Goal: Task Accomplishment & Management: Use online tool/utility

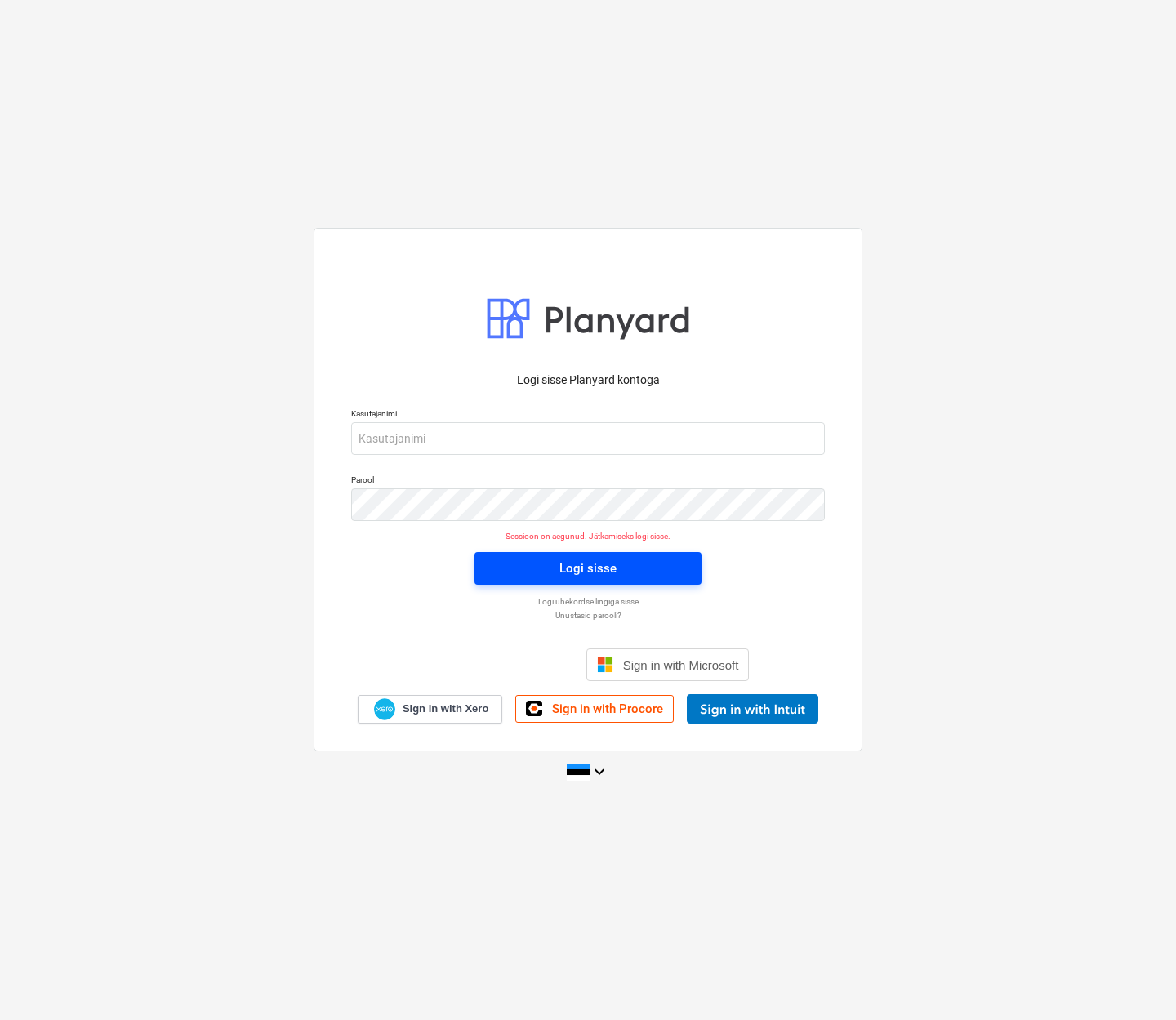
click at [597, 571] on div "Logi sisse" at bounding box center [588, 569] width 57 height 21
click at [585, 574] on div "Logi sisse" at bounding box center [588, 569] width 57 height 21
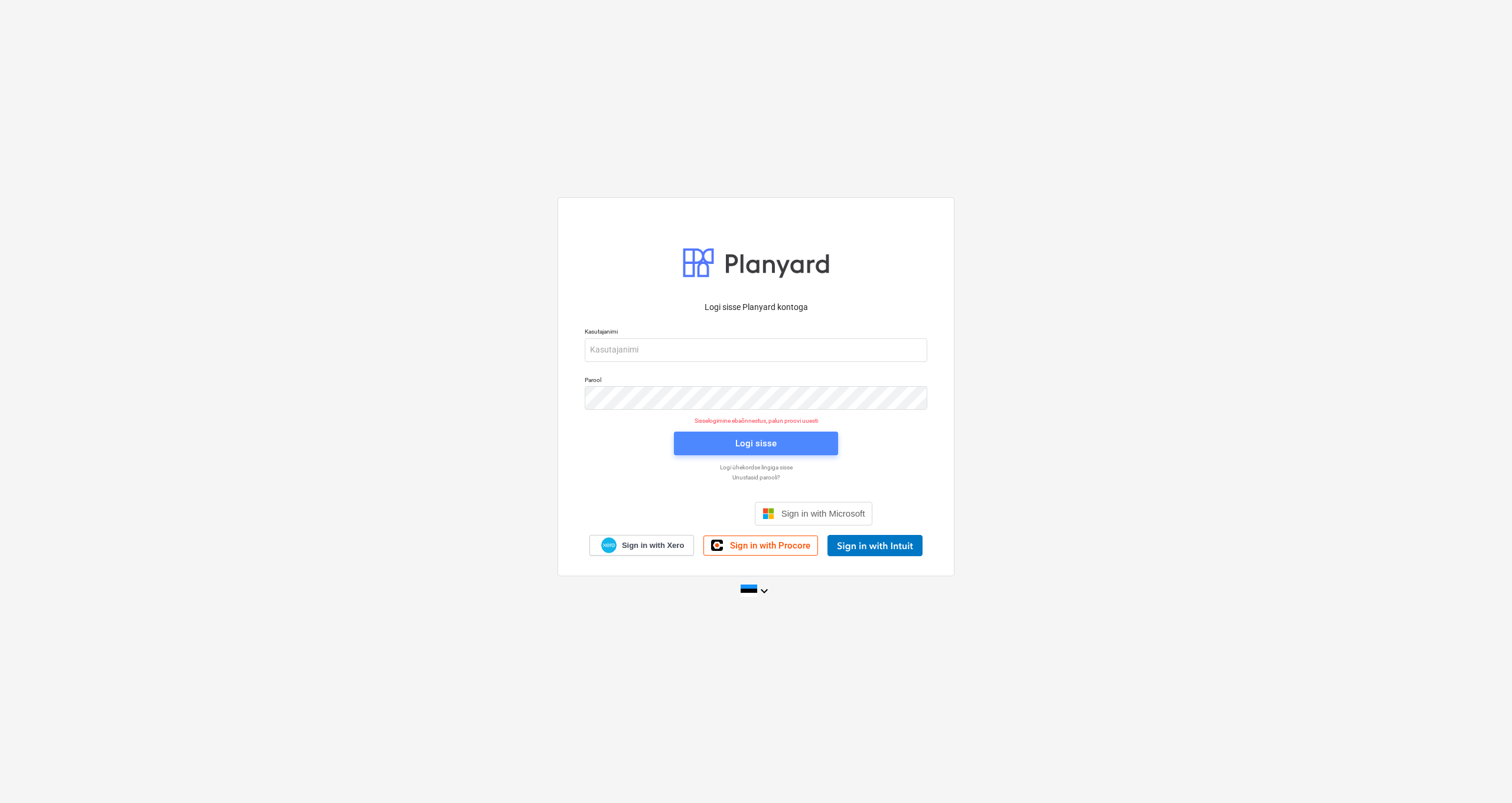
click at [750, 446] on div "Logi sisse" at bounding box center [756, 444] width 41 height 16
click at [741, 447] on div "Logi sisse" at bounding box center [756, 444] width 41 height 16
type input "[PERSON_NAME][EMAIL_ADDRESS][DOMAIN_NAME]"
click at [754, 444] on div "Logi sisse" at bounding box center [756, 444] width 41 height 16
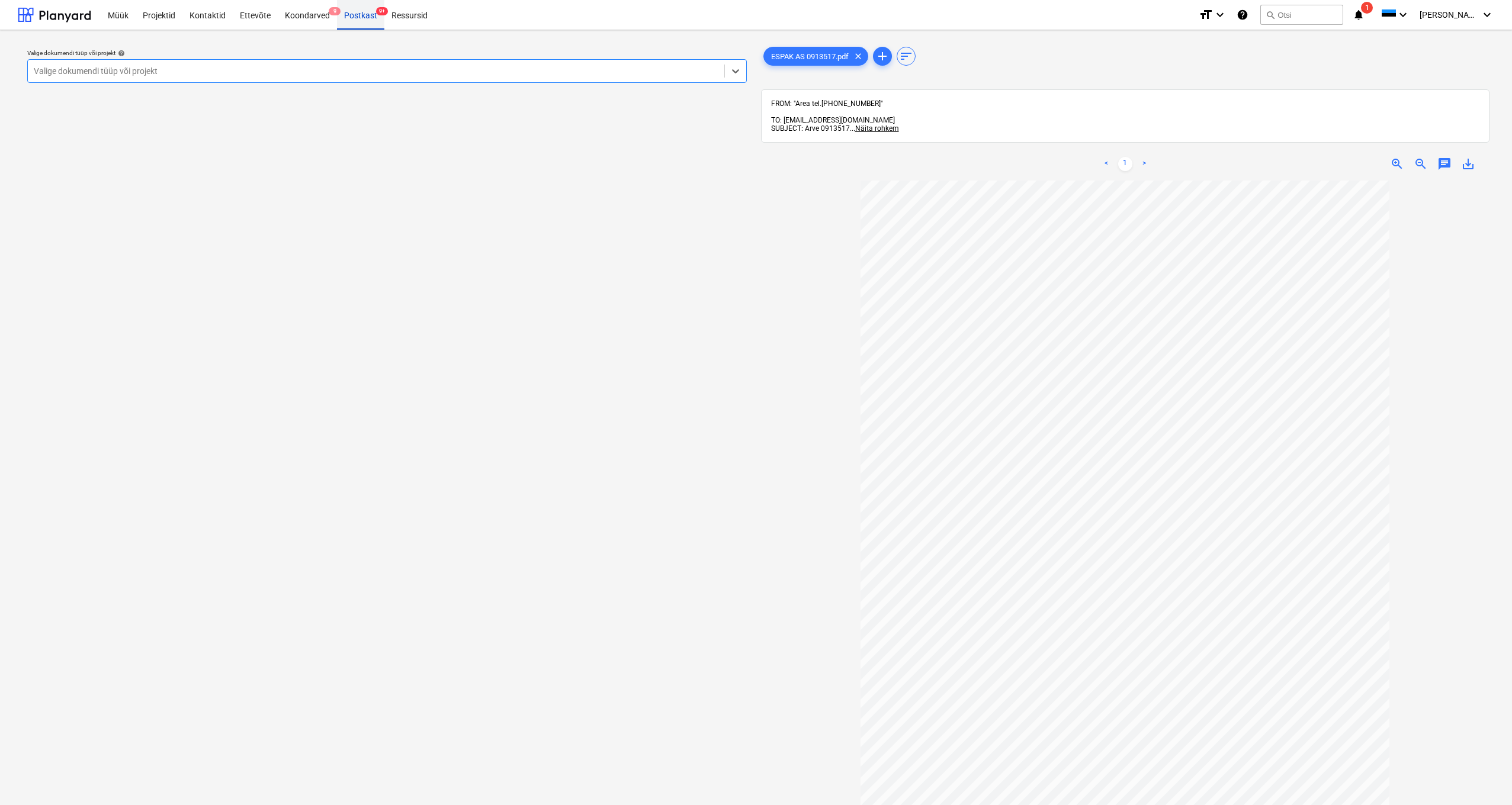
click at [356, 11] on div "Postkast 9+" at bounding box center [360, 14] width 47 height 31
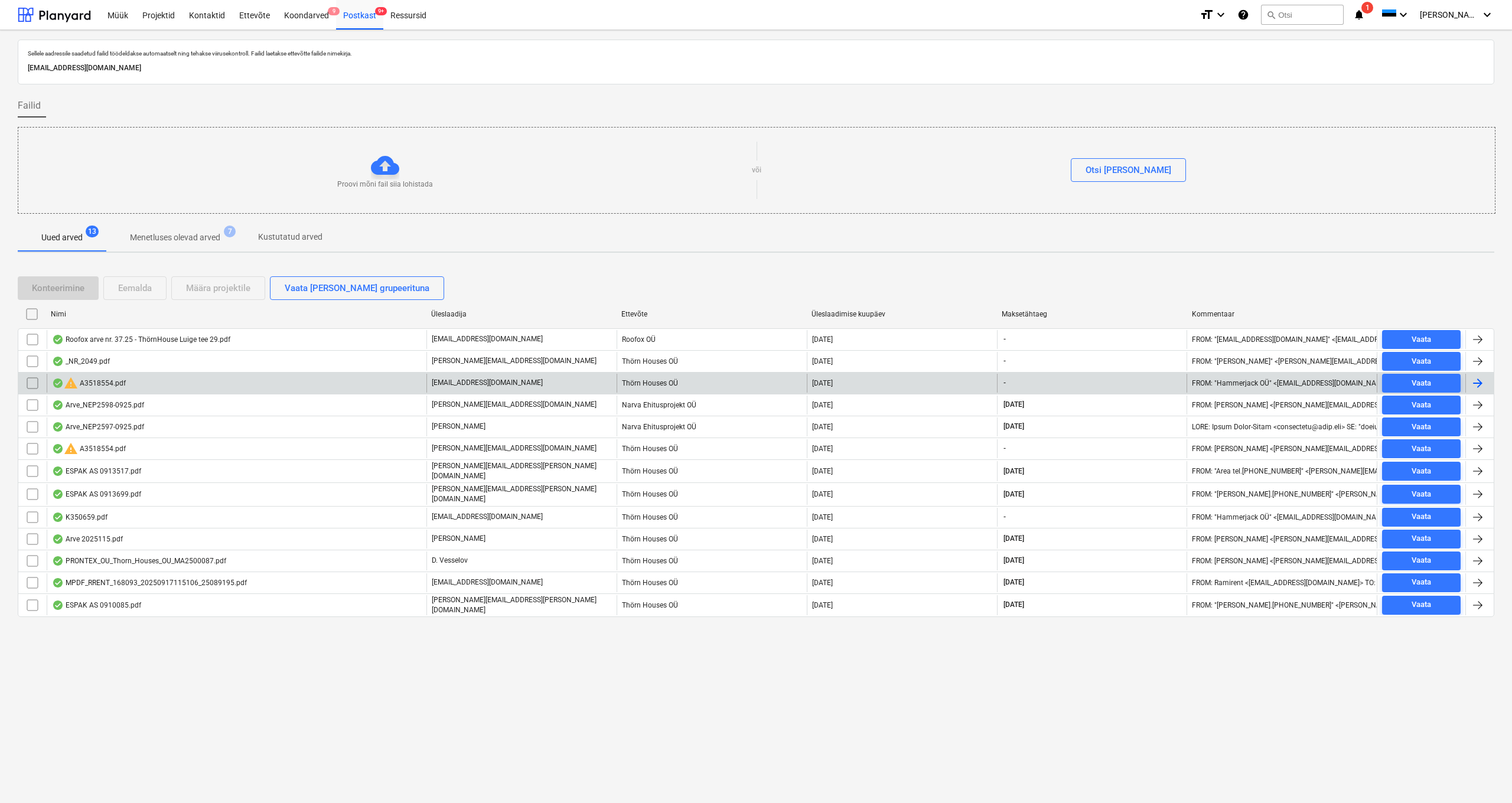
click at [93, 387] on div "warning A3518554.pdf" at bounding box center [89, 383] width 74 height 14
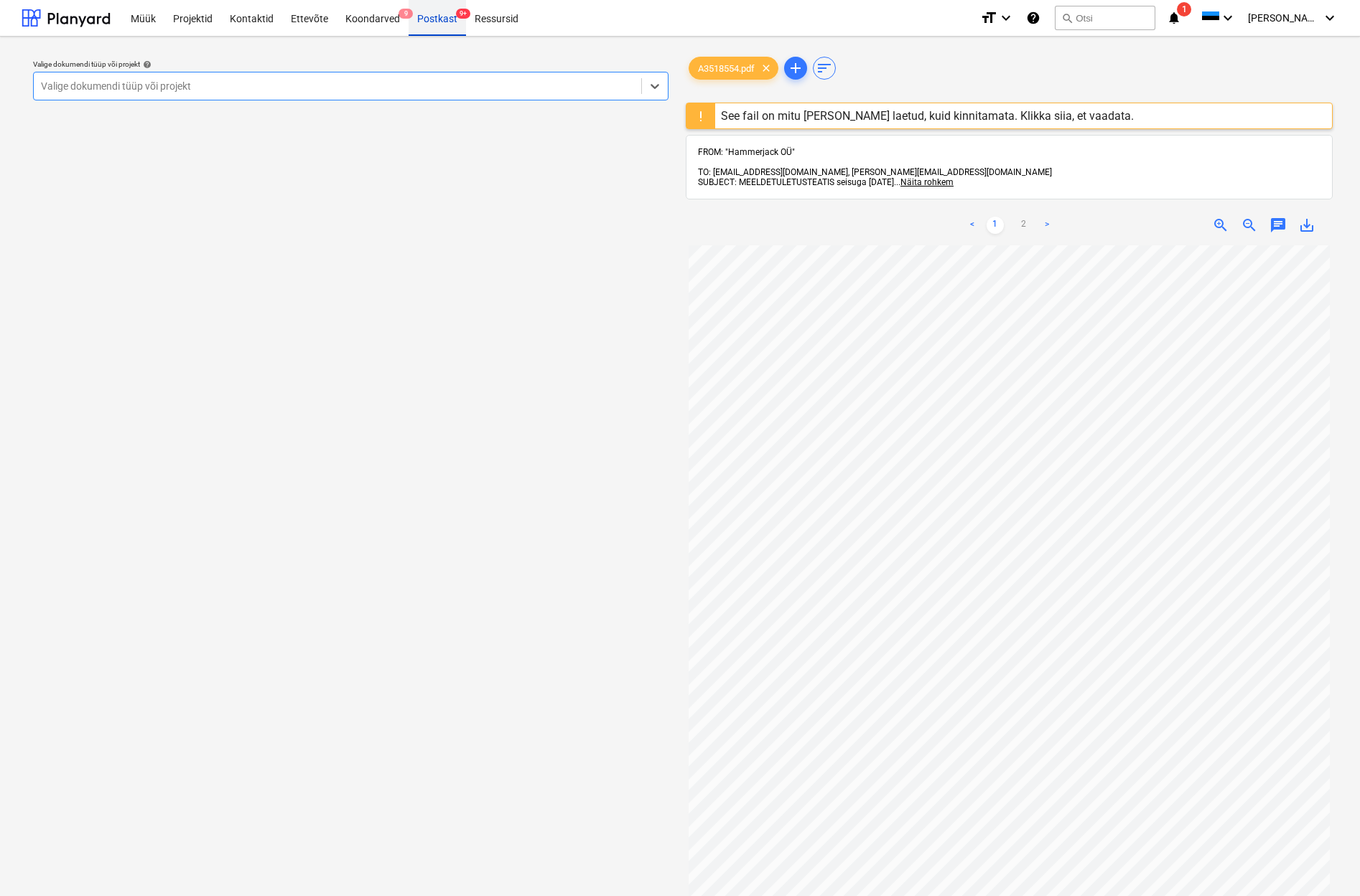
click at [433, 20] on div "Postkast 9+" at bounding box center [437, 17] width 57 height 37
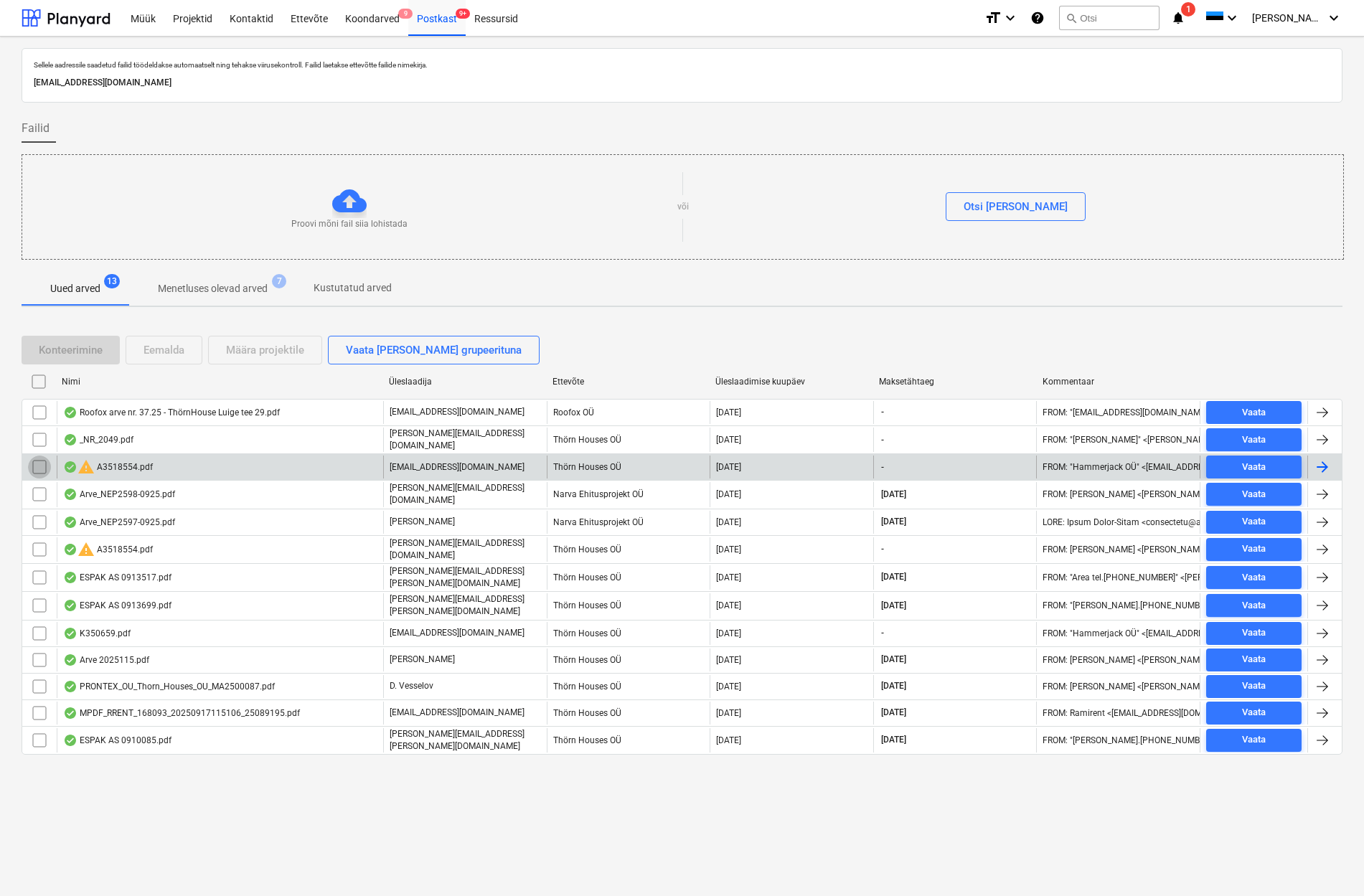
click at [38, 463] on input "checkbox" at bounding box center [39, 466] width 23 height 23
click at [159, 354] on div "Eemalda" at bounding box center [164, 350] width 41 height 19
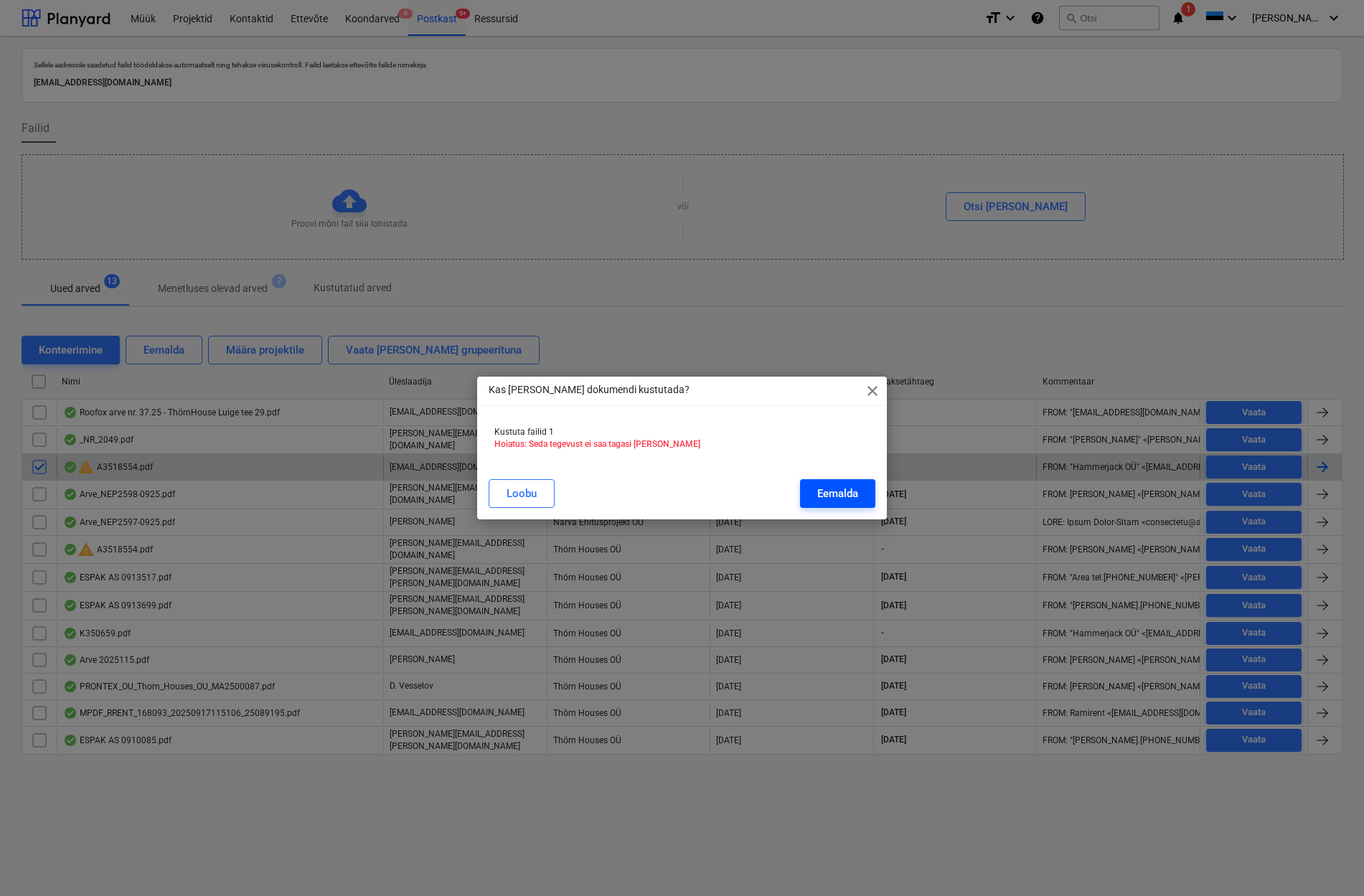
click at [831, 492] on div "Eemalda" at bounding box center [838, 494] width 41 height 19
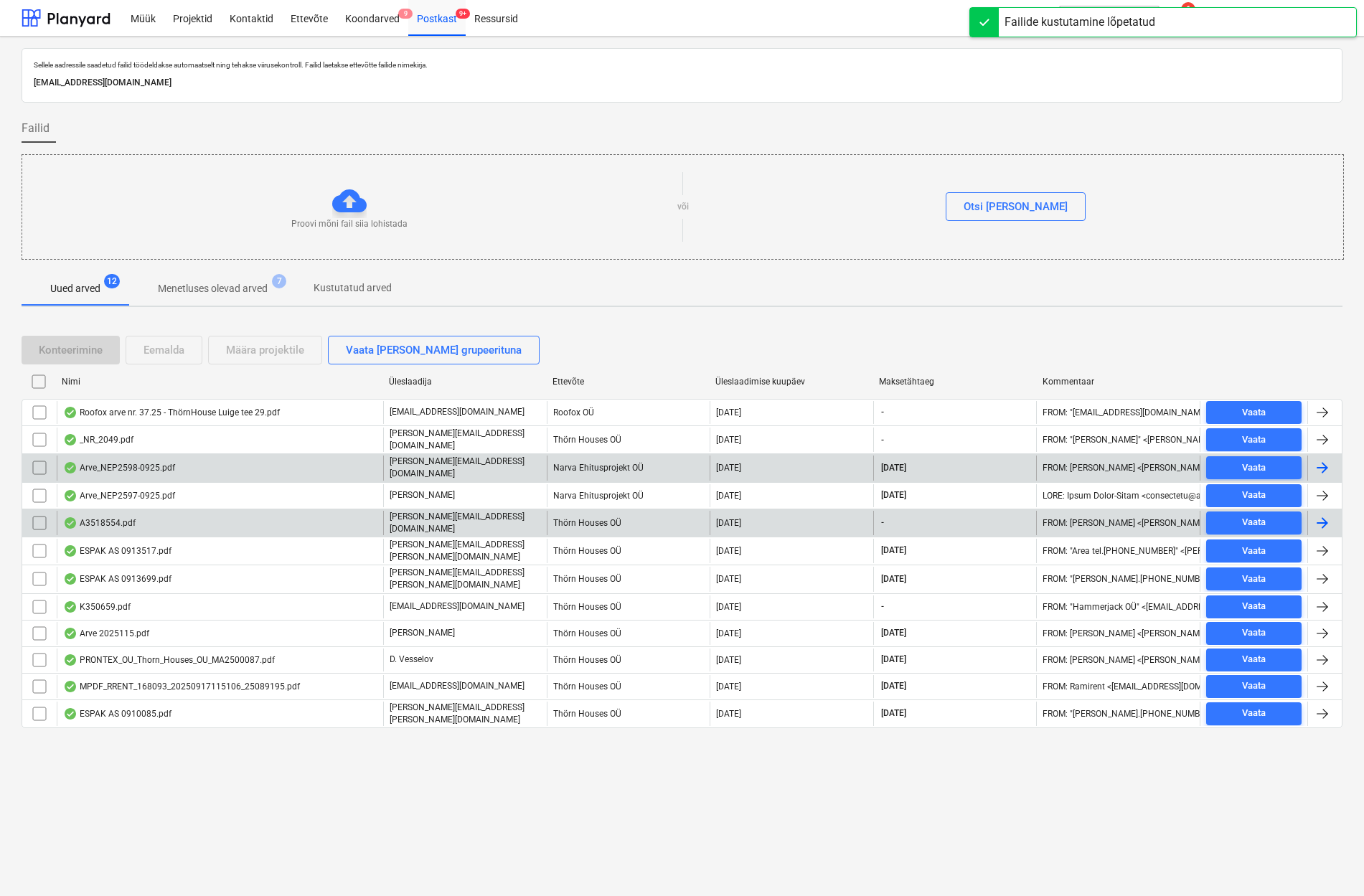
click at [104, 521] on div "A3518554.pdf" at bounding box center [99, 523] width 72 height 12
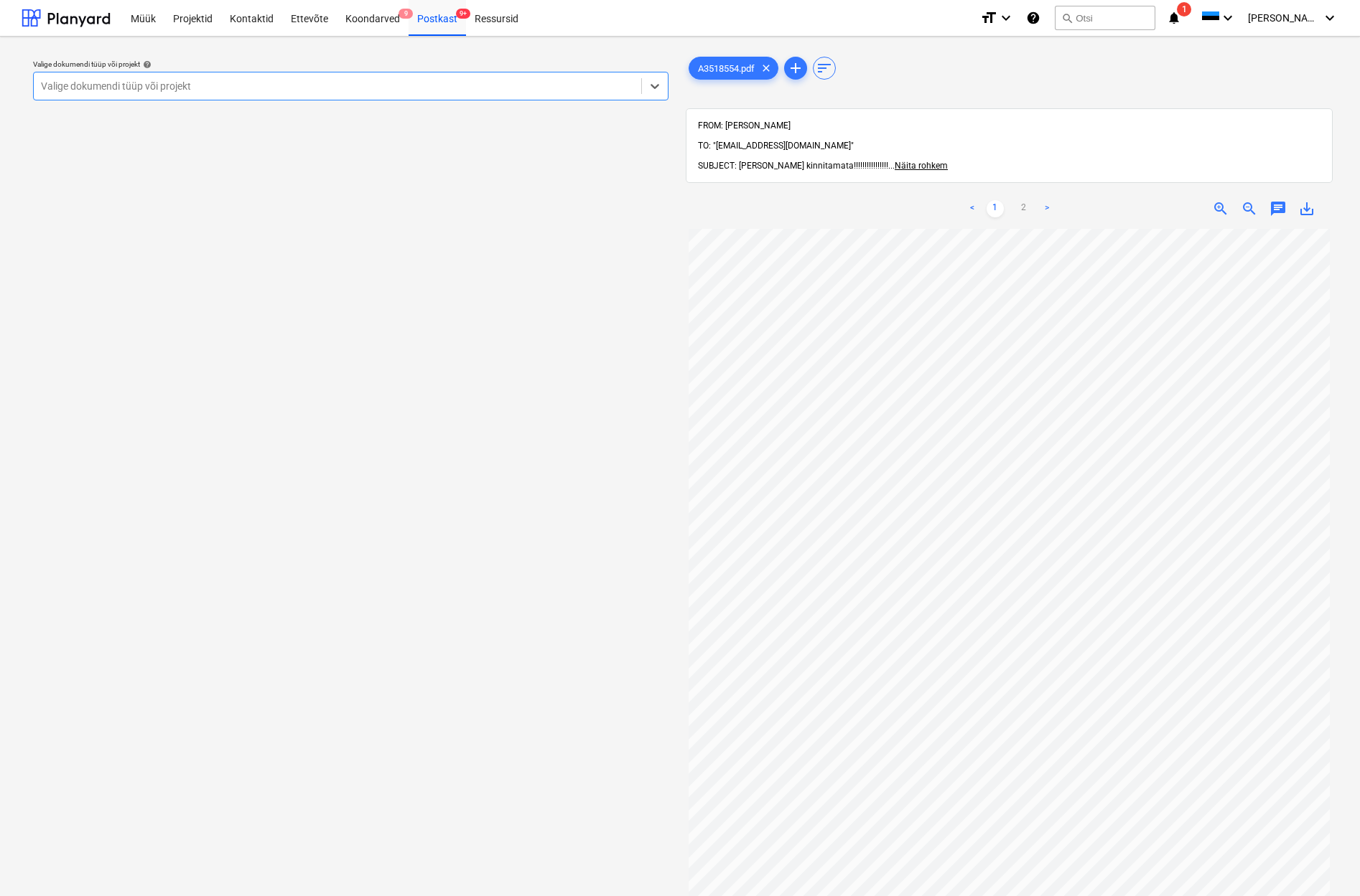
click at [1033, 23] on div "Märkmete laadimine ebaõnnestus" at bounding box center [1086, 15] width 172 height 17
drag, startPoint x: 1128, startPoint y: 22, endPoint x: 1127, endPoint y: 29, distance: 7.1
click at [1033, 22] on div "Märkmete laadimine ebaõnnestus" at bounding box center [1086, 15] width 172 height 17
drag, startPoint x: 1121, startPoint y: 20, endPoint x: 1132, endPoint y: 28, distance: 13.6
click at [1033, 20] on div "Märkmete laadimine ebaõnnestus" at bounding box center [1086, 15] width 172 height 17
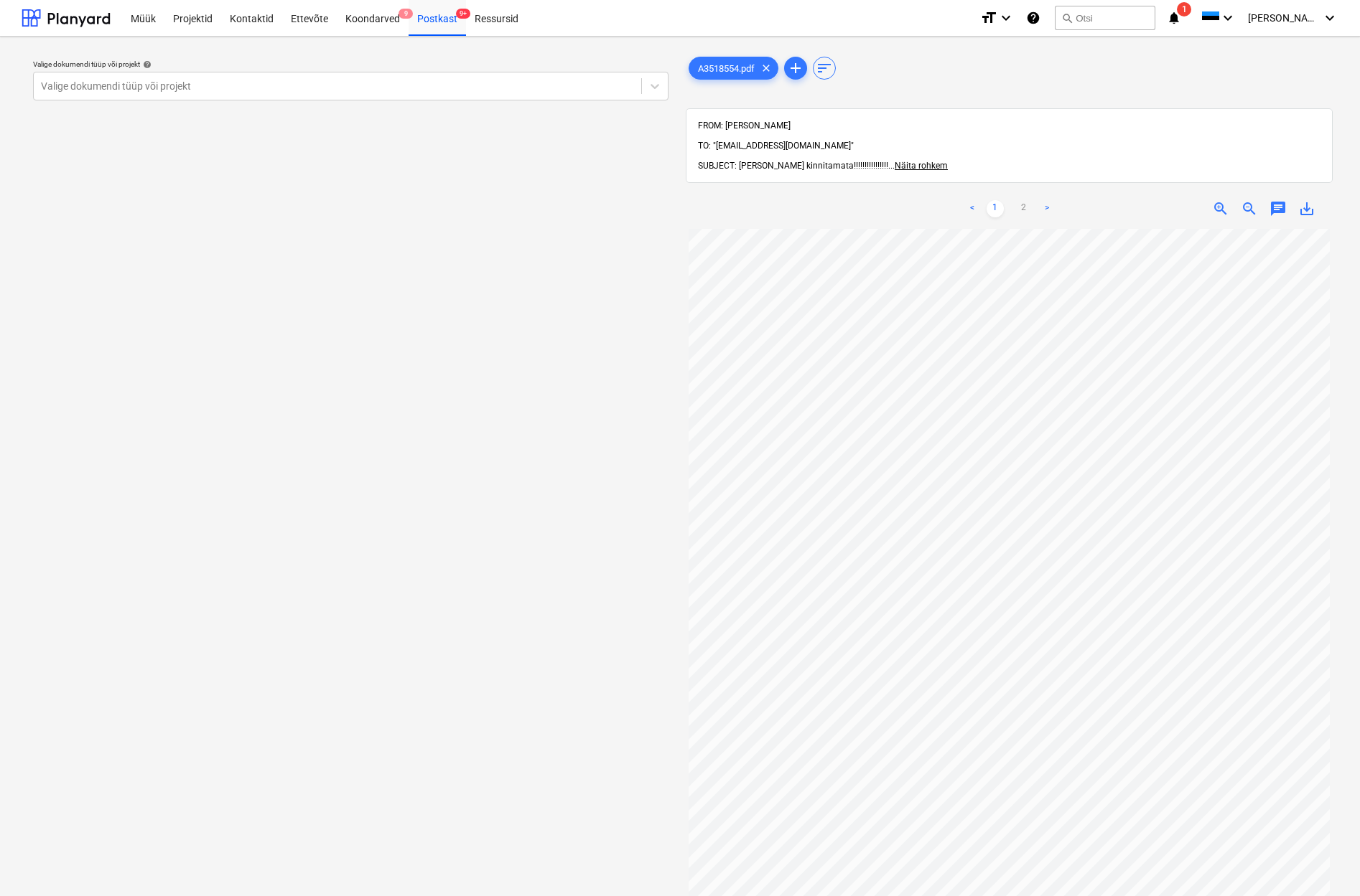
click at [1033, 17] on div "Märkmete laadimine ebaõnnestus" at bounding box center [1086, 15] width 172 height 17
click at [1033, 17] on div "Märkmete laadimine ebaõnnestus" at bounding box center [1086, 15] width 172 height 17
click at [901, 160] on span "Näita rohkem" at bounding box center [921, 165] width 53 height 10
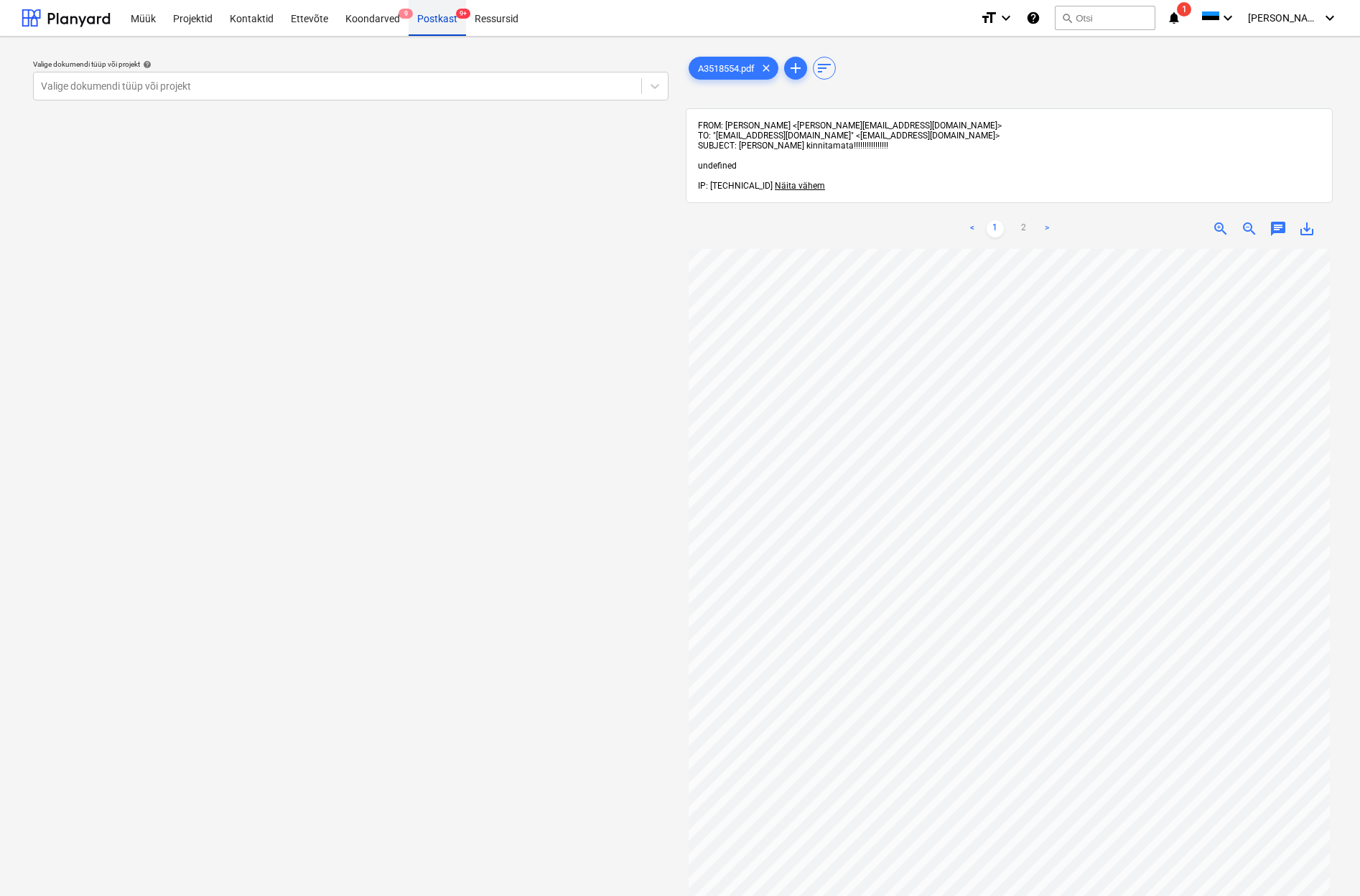
click at [431, 20] on div "Postkast 9+" at bounding box center [437, 17] width 57 height 37
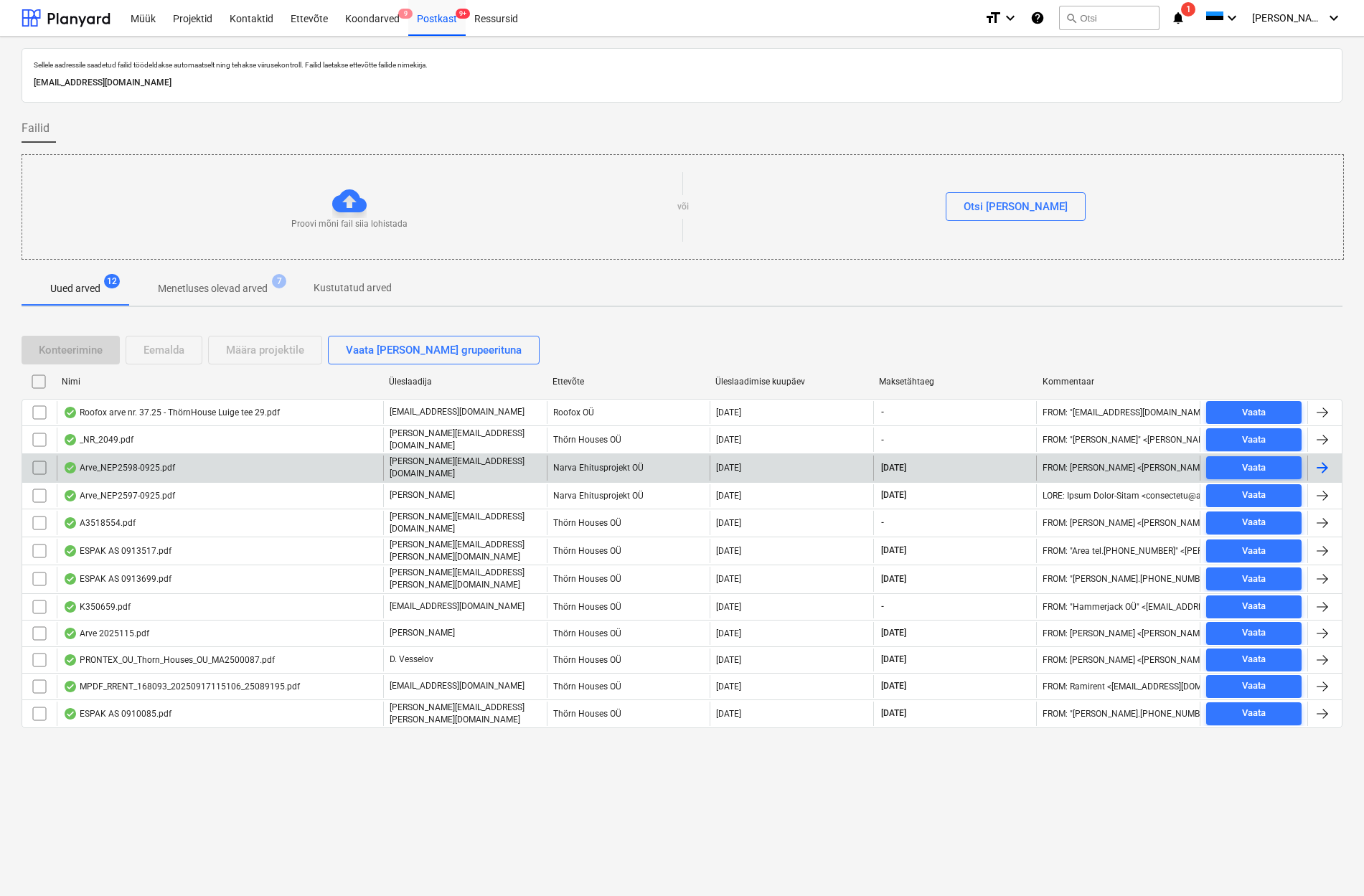
click at [133, 469] on div "Arve_NEP2598-0925.pdf" at bounding box center [119, 467] width 112 height 12
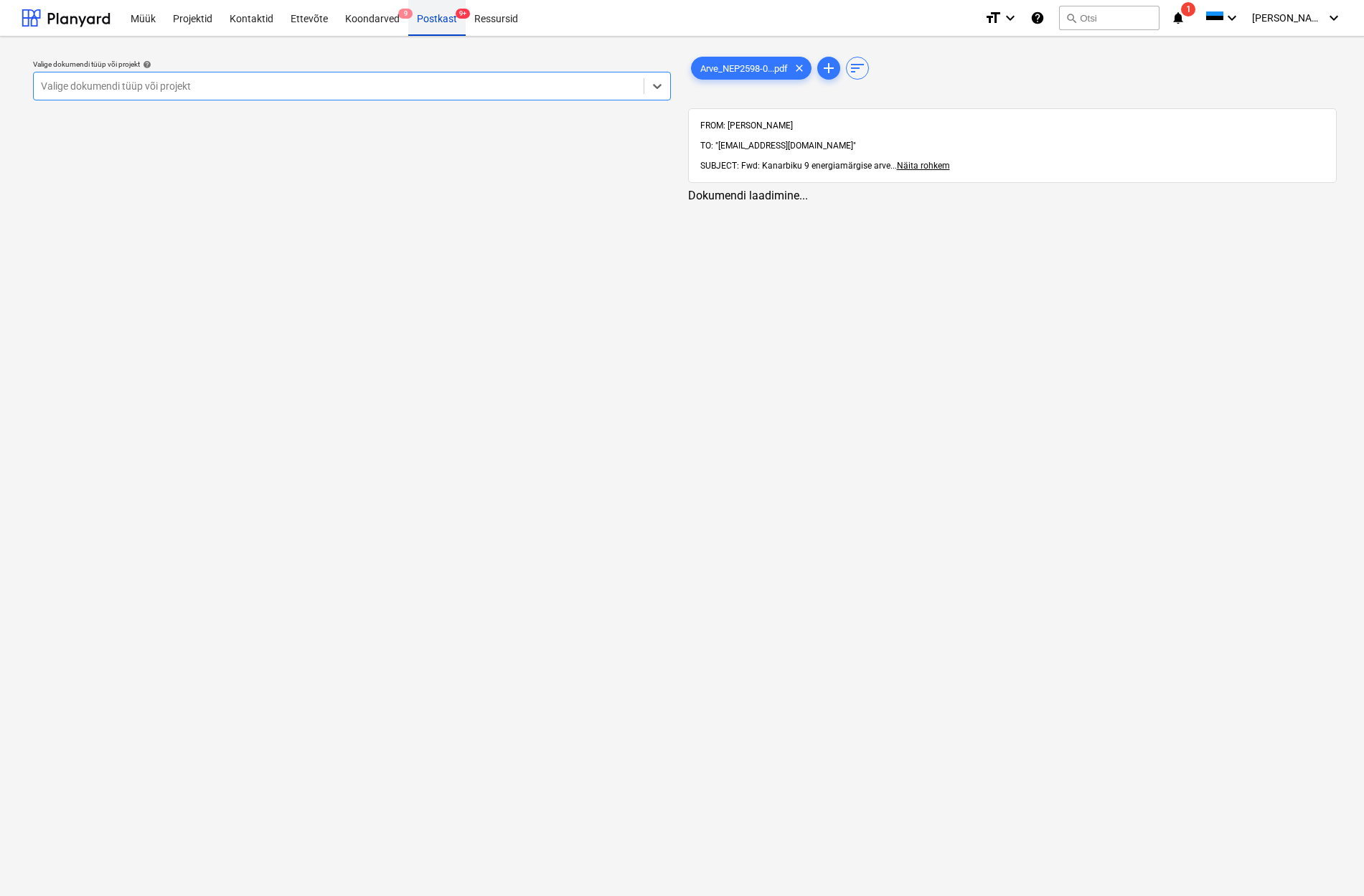
click at [426, 20] on div "Postkast 9+" at bounding box center [437, 17] width 57 height 37
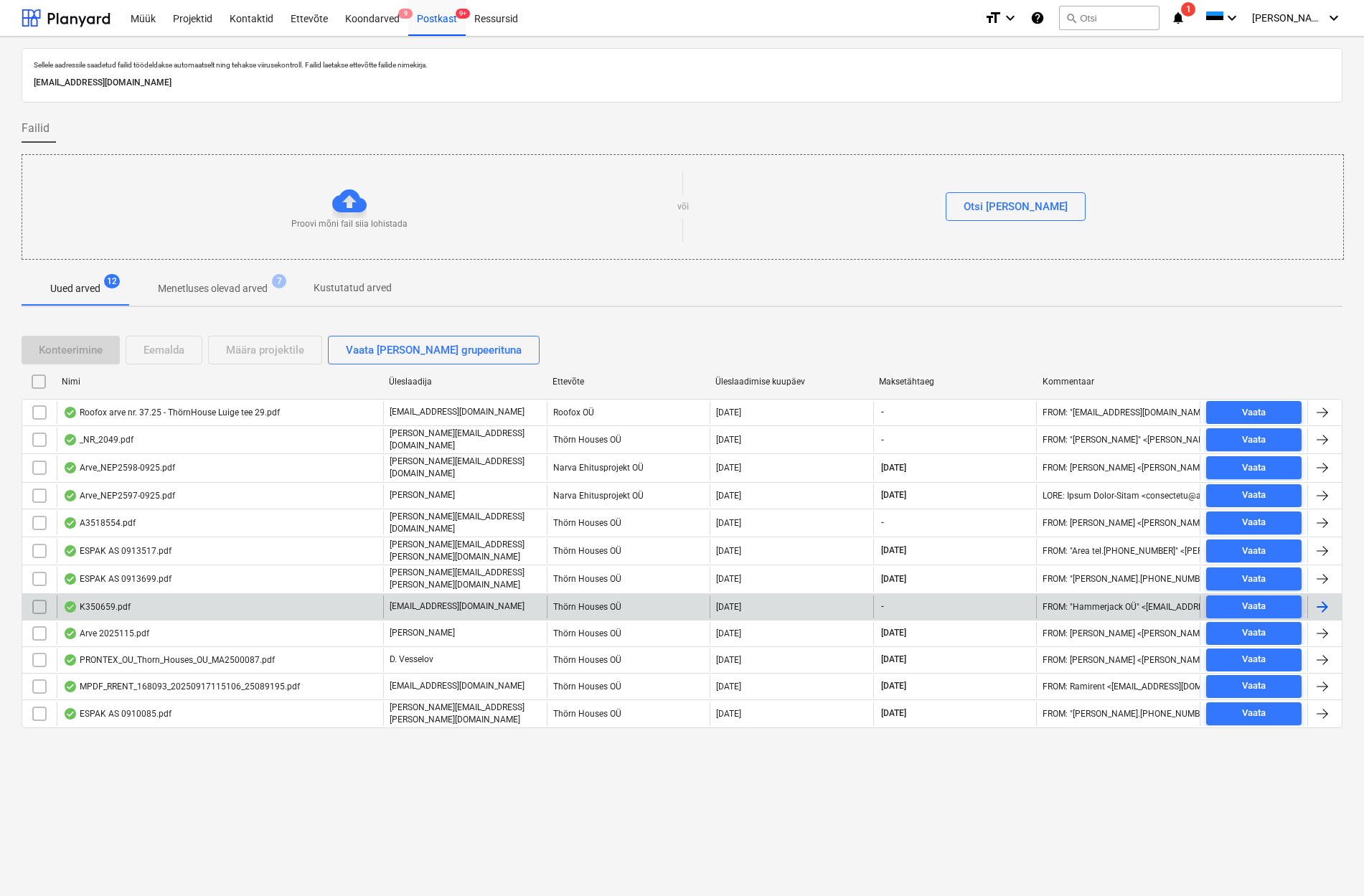
click at [109, 601] on div "K350659.pdf" at bounding box center [97, 607] width 68 height 12
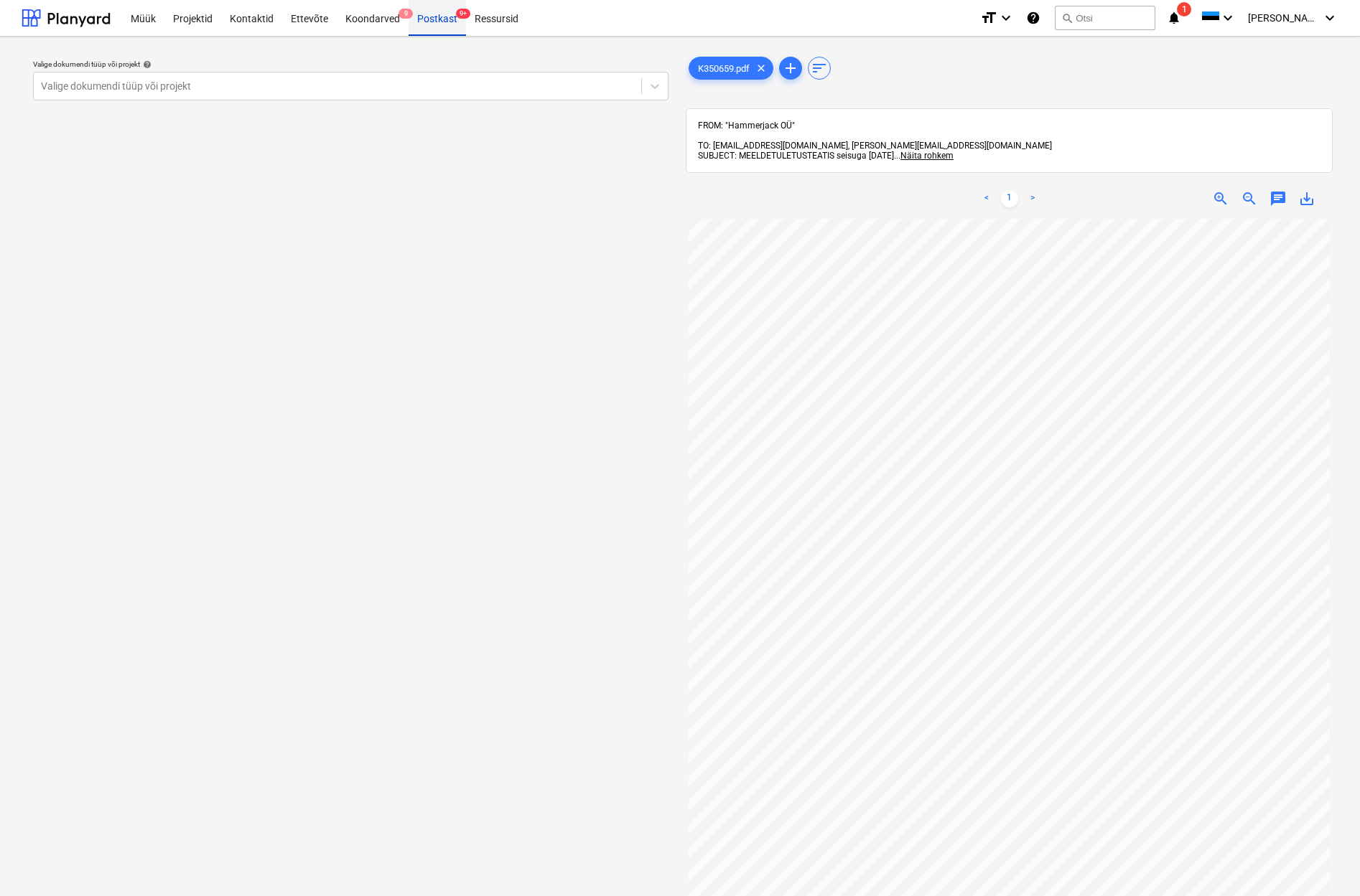
click at [426, 20] on div "Postkast 9+" at bounding box center [437, 17] width 57 height 37
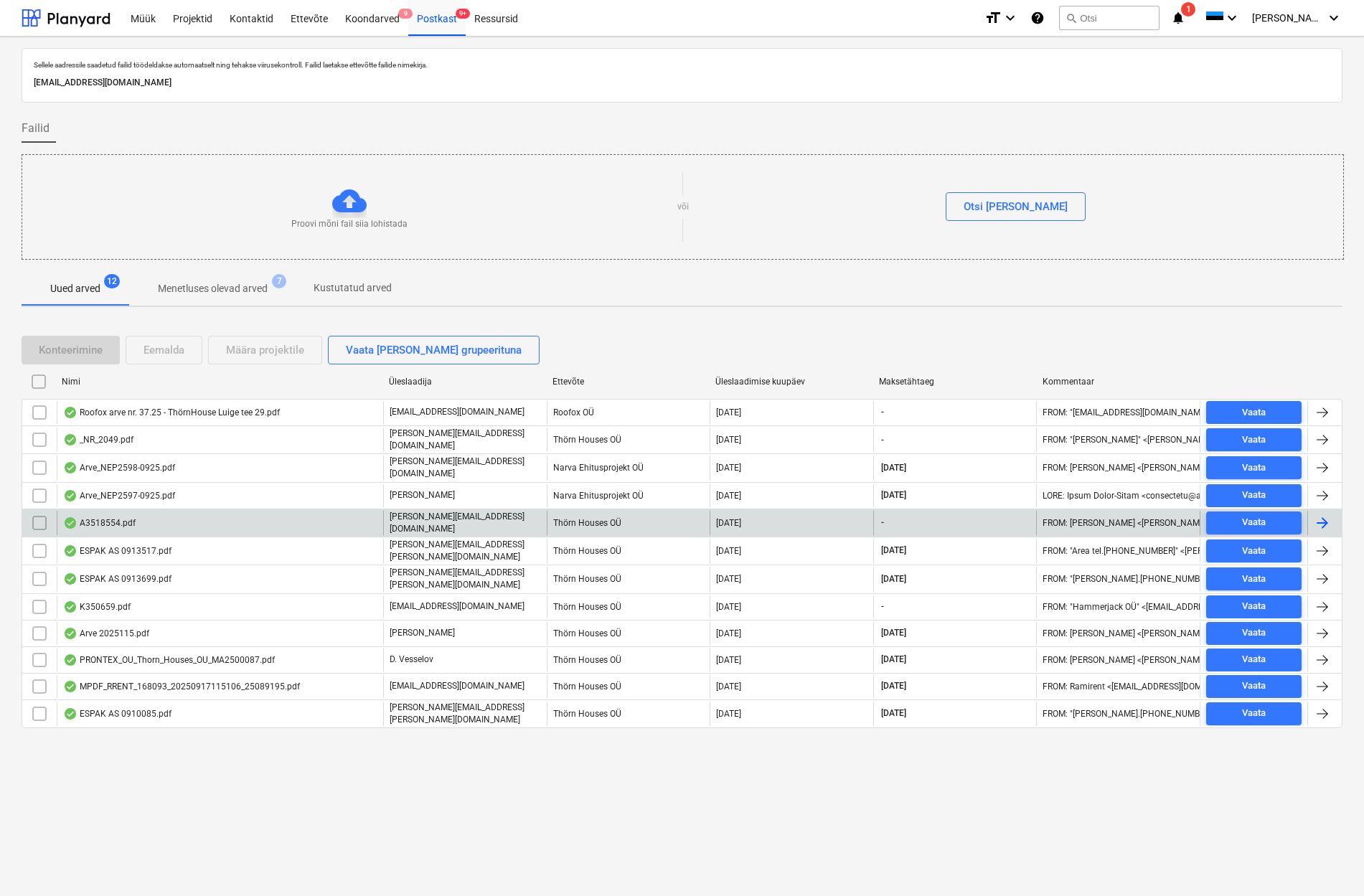
click at [123, 518] on div "A3518554.pdf" at bounding box center [99, 523] width 72 height 12
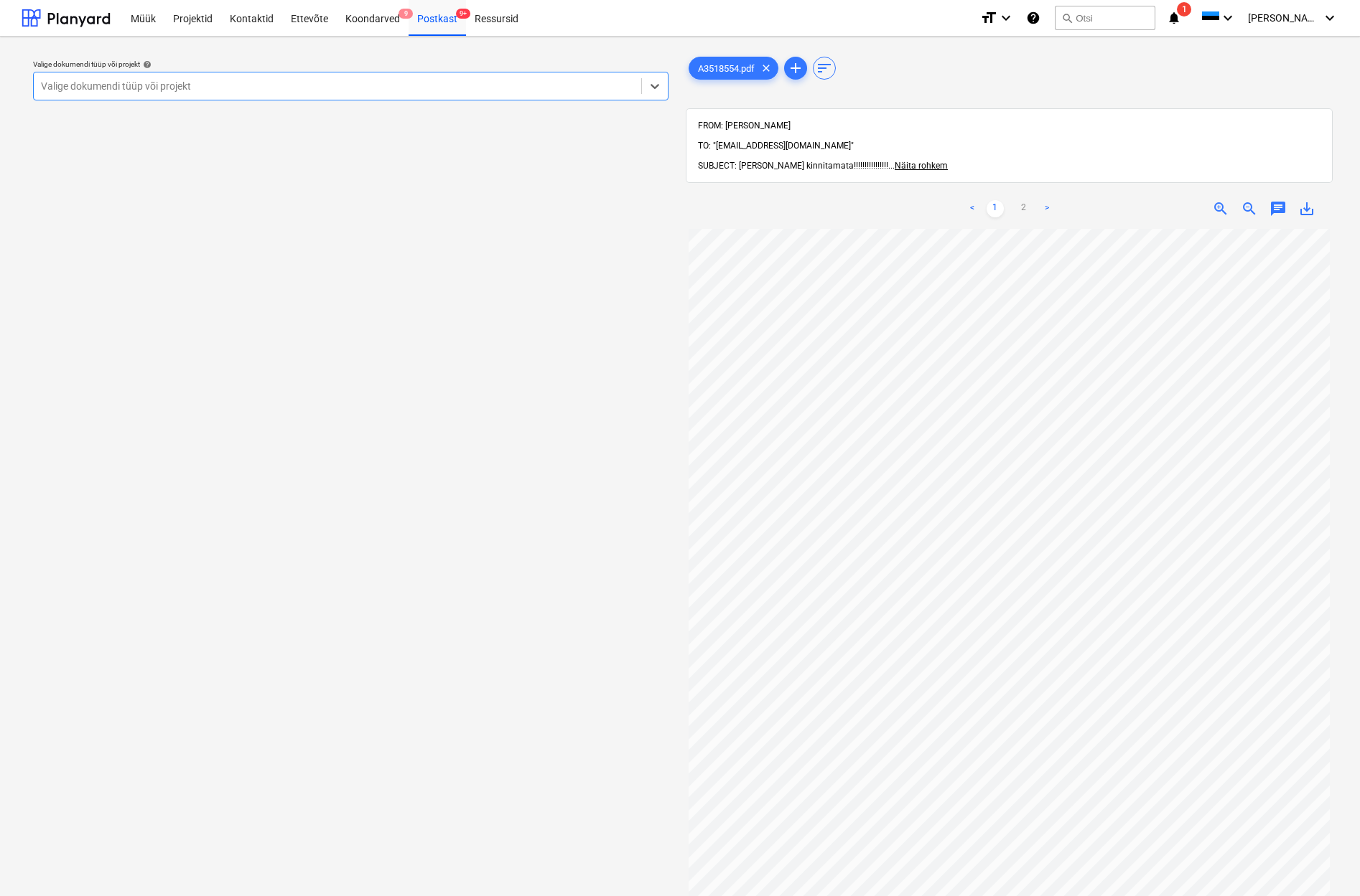
click at [50, 82] on div "Valige dokumendi tüüp või projekt" at bounding box center [337, 86] width 593 height 12
type input "[PERSON_NAME]"
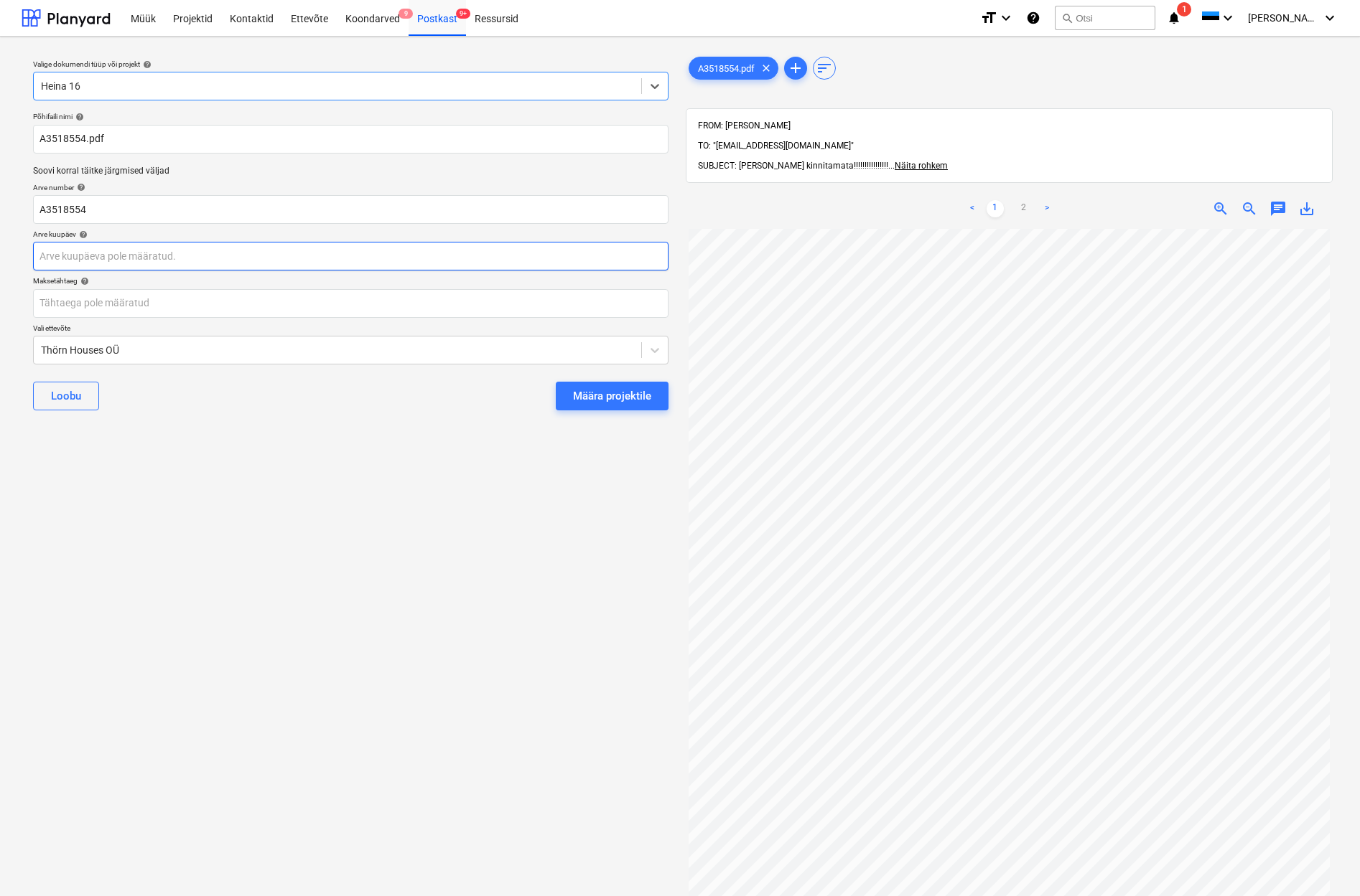
click at [53, 259] on body "This website stores cookies on your computer. These cookies are used to collect…" at bounding box center [680, 448] width 1360 height 896
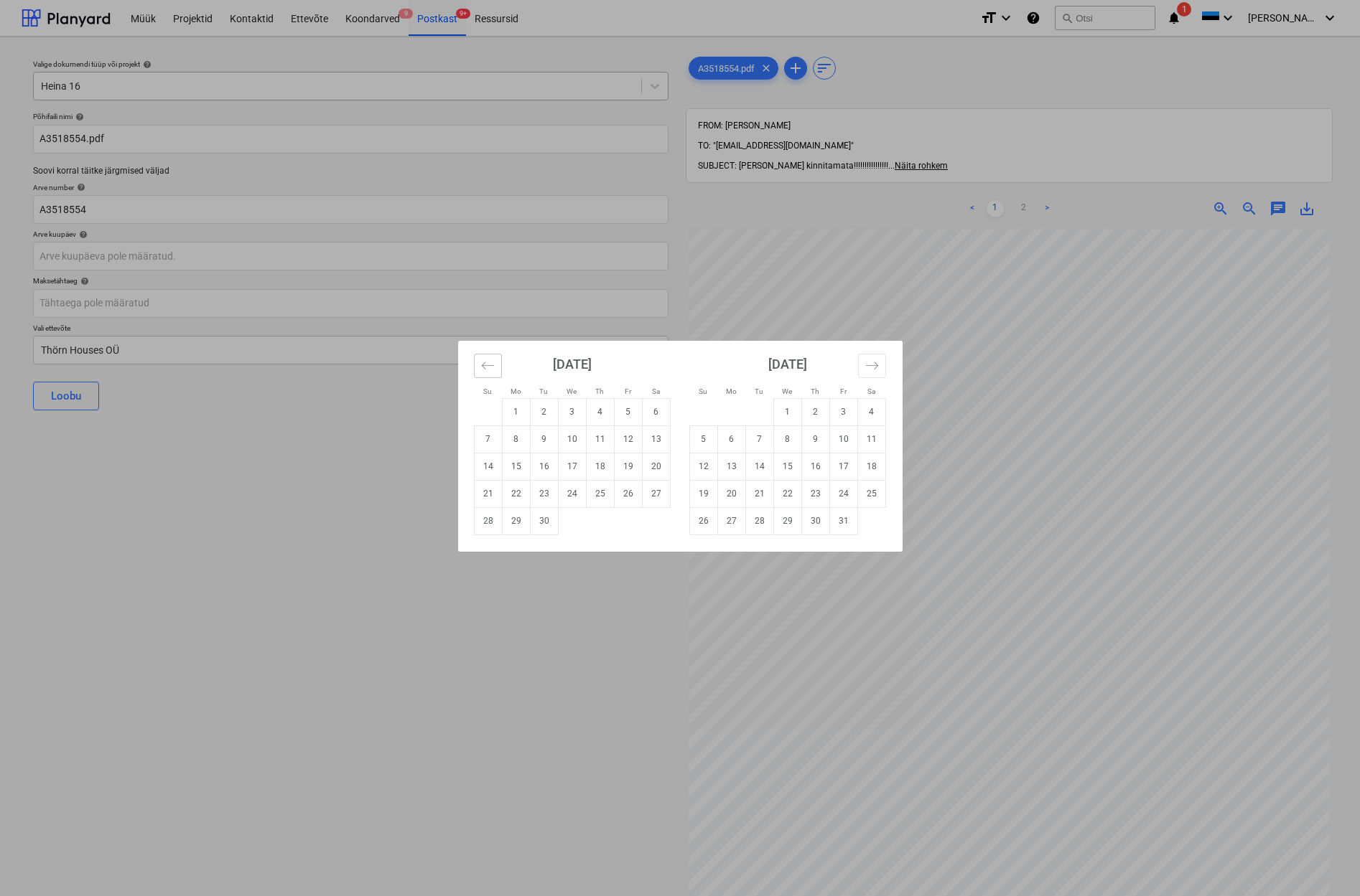
click at [494, 363] on icon "Move backward to switch to the previous month." at bounding box center [487, 365] width 13 height 13
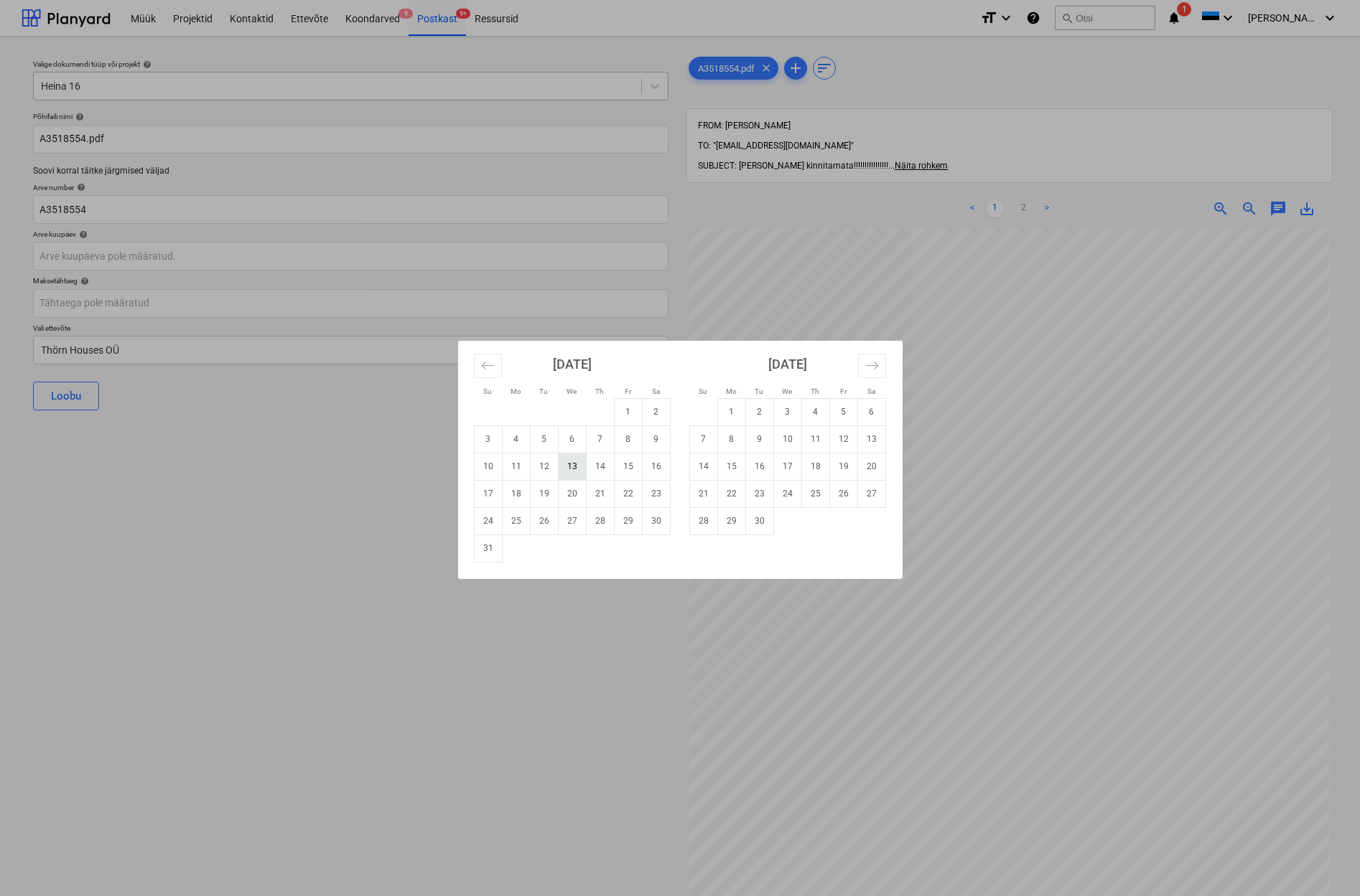
click at [580, 466] on td "13" at bounding box center [572, 466] width 28 height 28
type input "[DATE]"
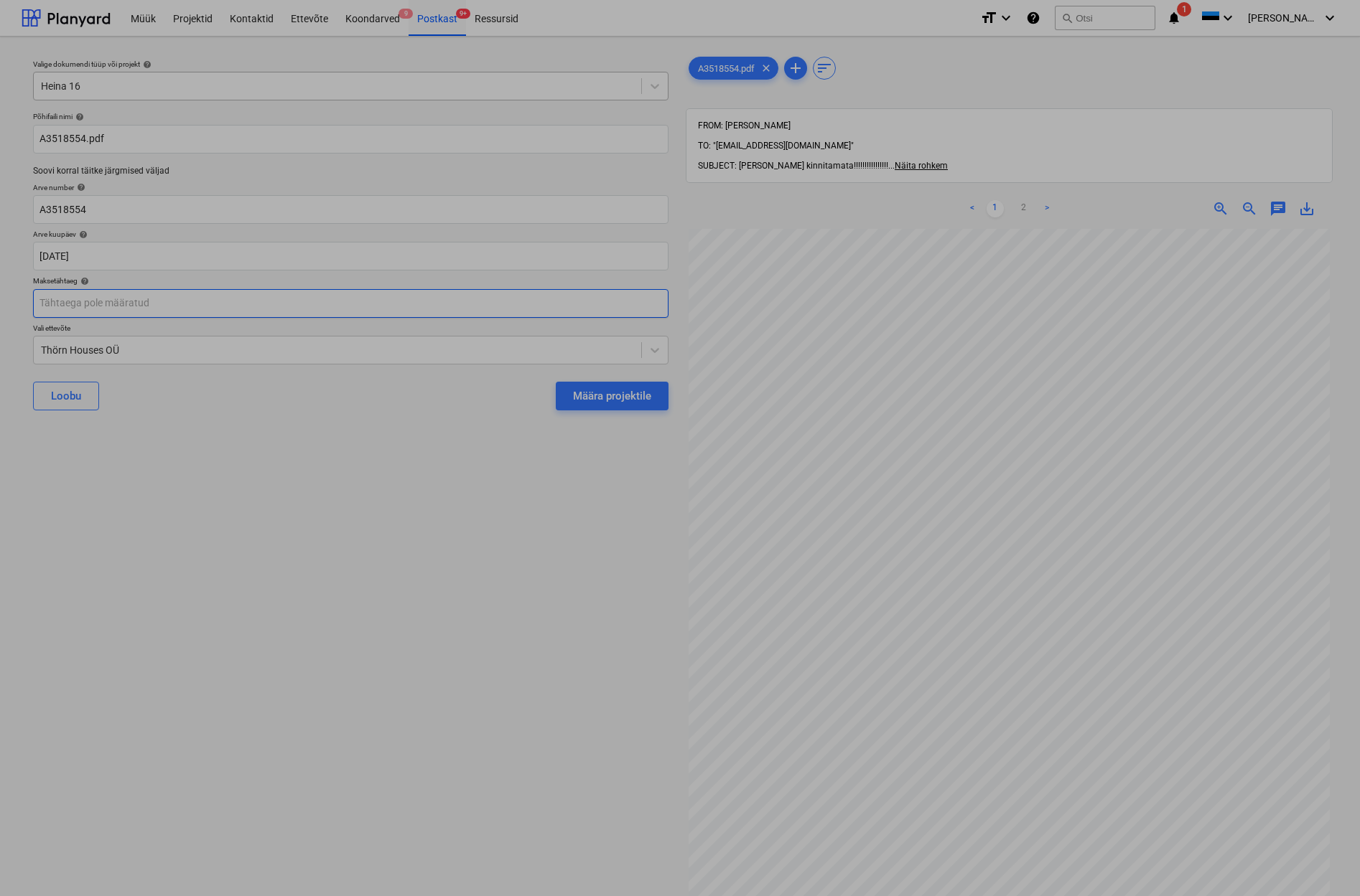
click at [50, 304] on body "This website stores cookies on your computer. These cookies are used to collect…" at bounding box center [680, 448] width 1360 height 896
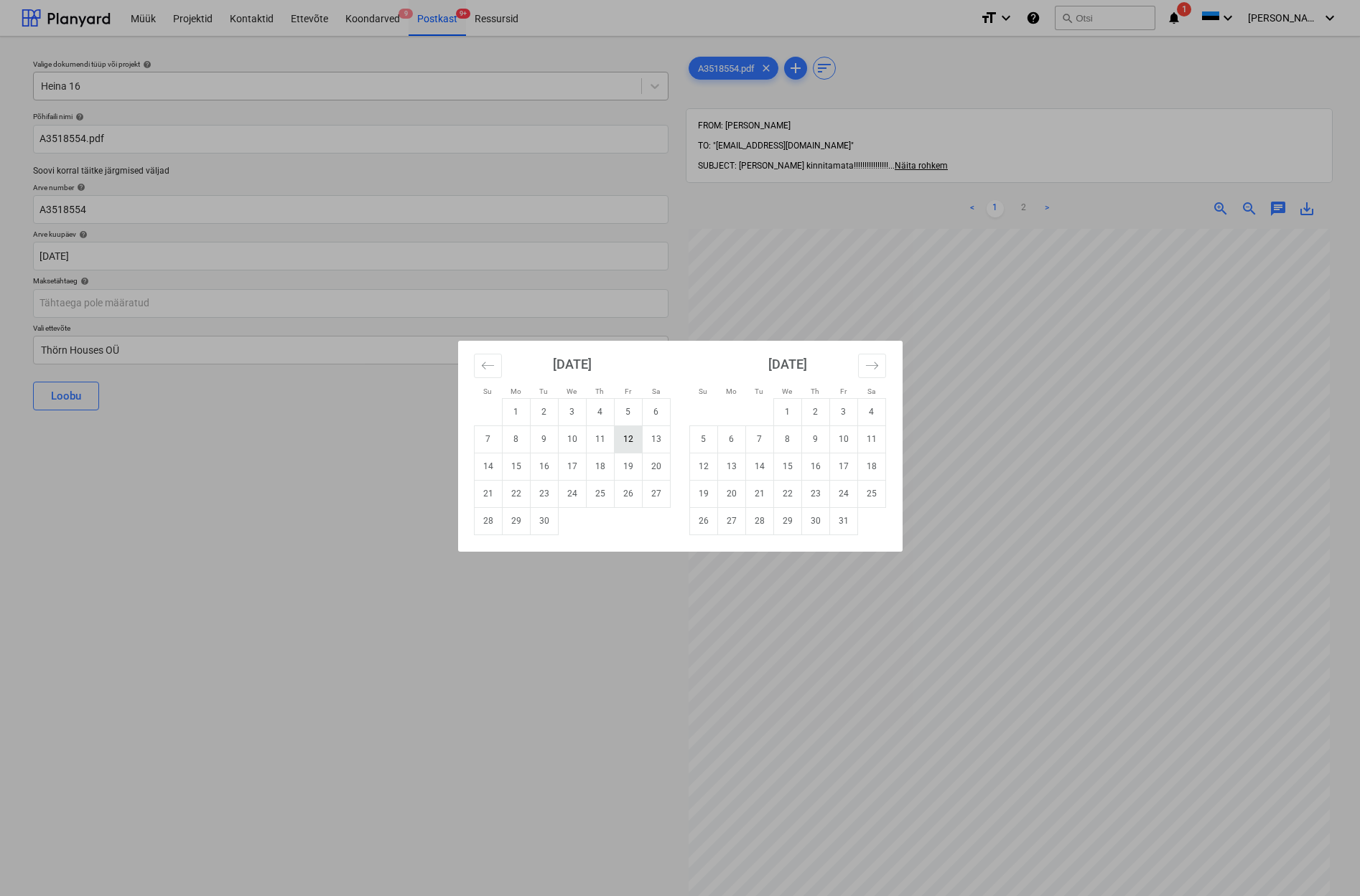
click at [630, 441] on td "12" at bounding box center [628, 439] width 28 height 28
type input "[DATE]"
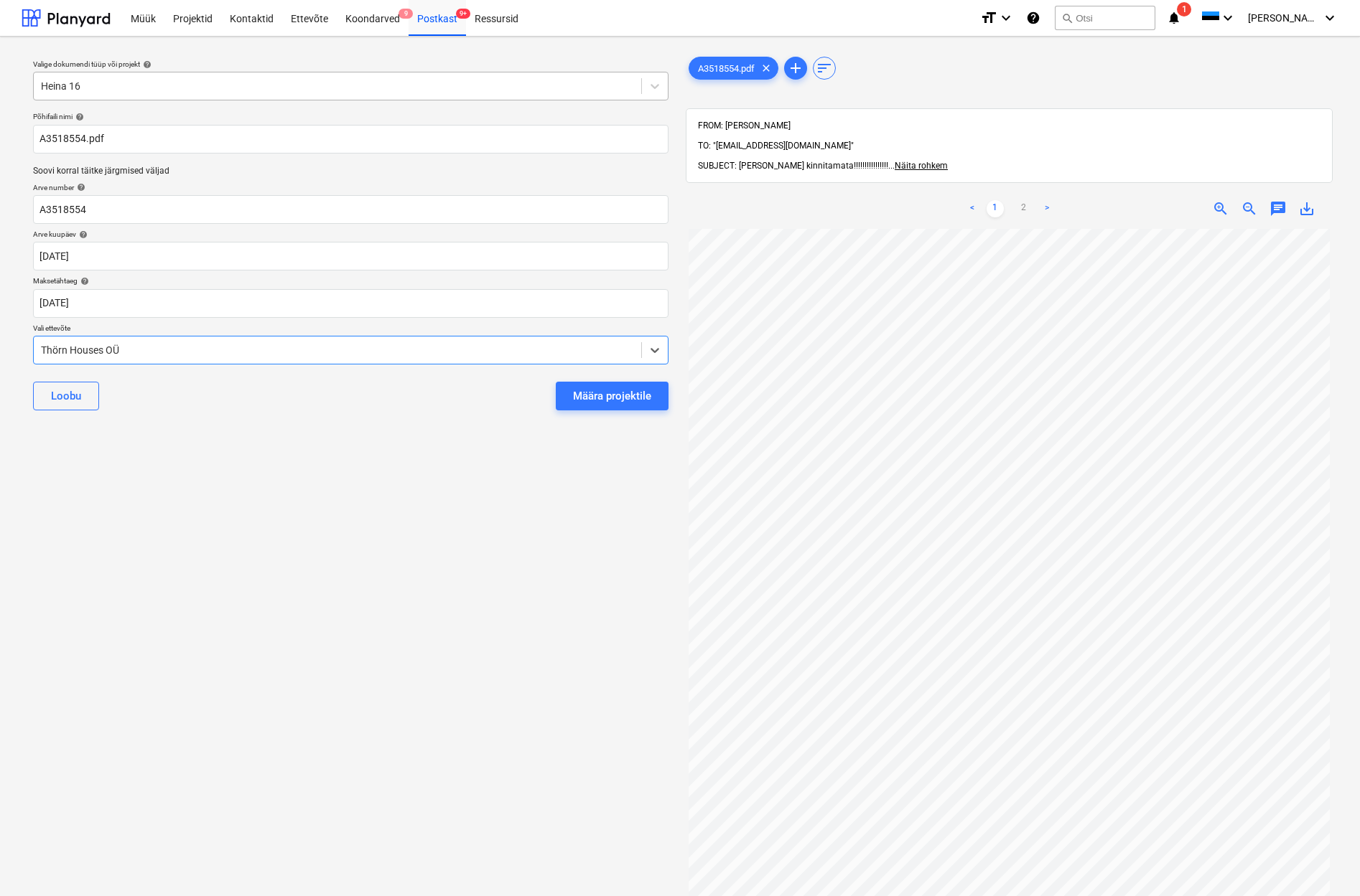
click at [39, 347] on div "Thörn Houses OÜ" at bounding box center [338, 350] width 608 height 20
type input "[PERSON_NAME]"
click at [601, 404] on button "Määra projektile" at bounding box center [612, 396] width 113 height 28
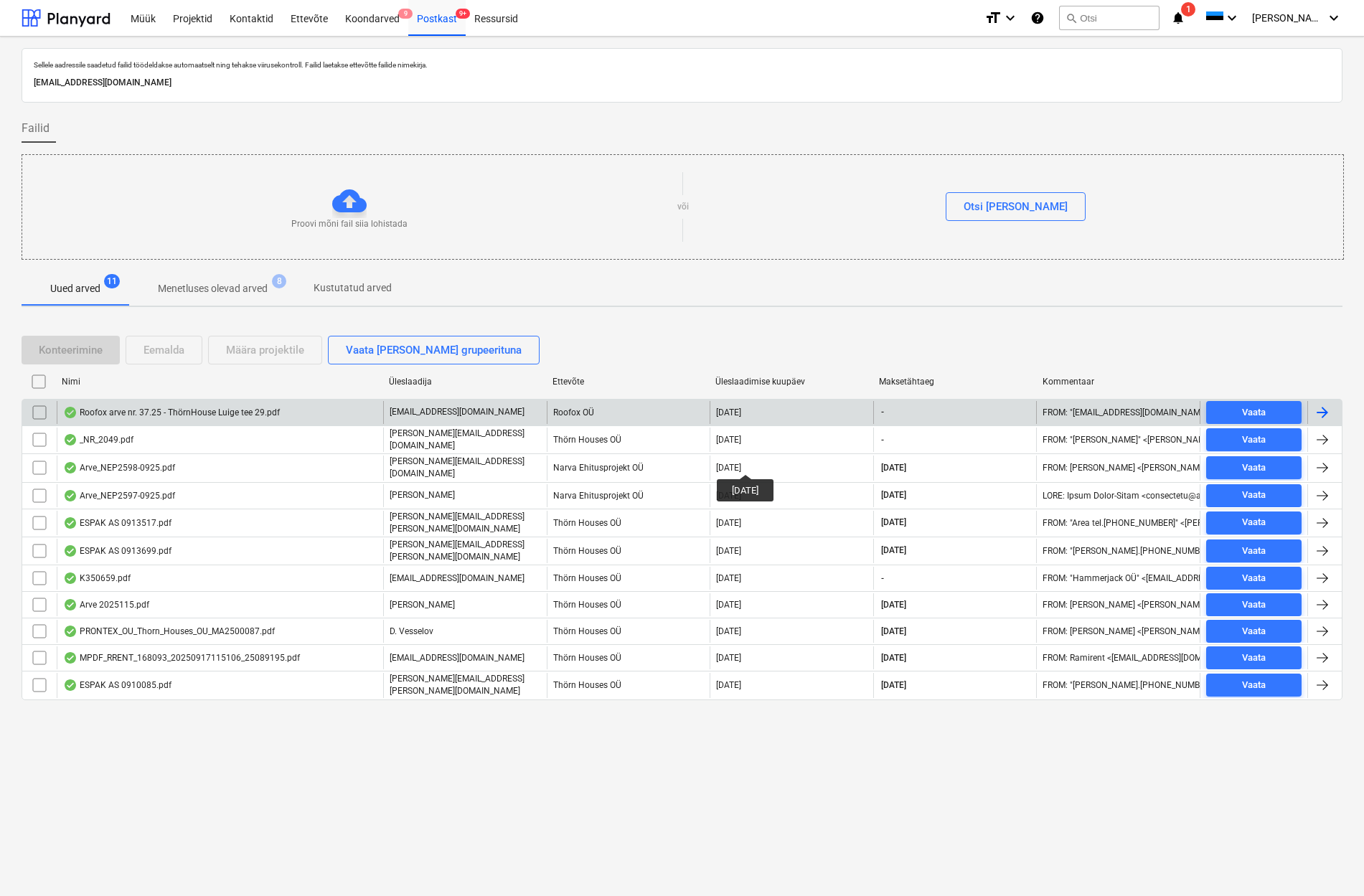
click at [107, 411] on div "Roofox arve nr. 37.25 - ThörnHouse Luige tee 29.pdf" at bounding box center [171, 412] width 216 height 12
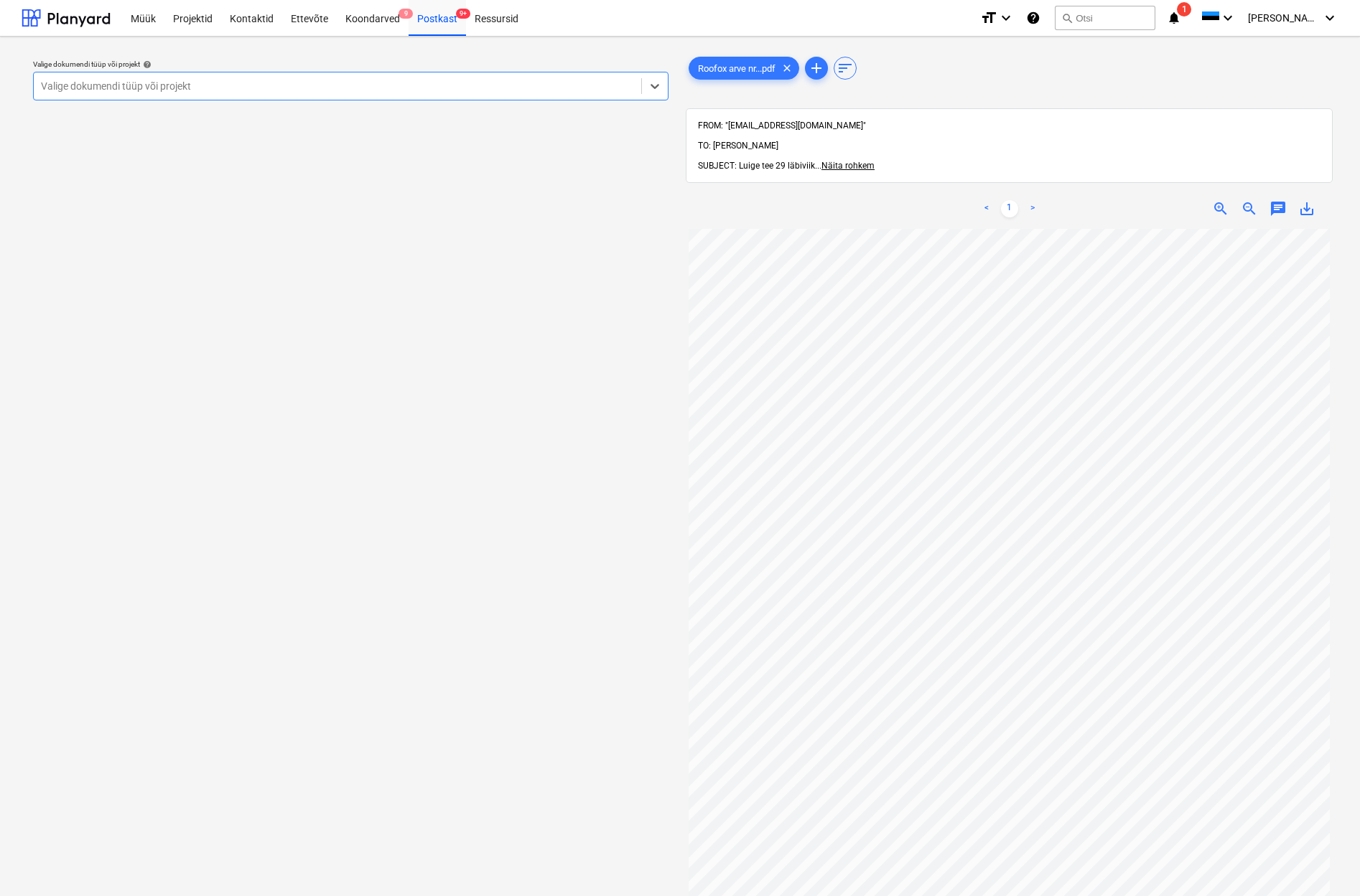
click at [68, 87] on div "Valige dokumendi tüüp või projekt" at bounding box center [337, 86] width 593 height 12
type input "luig"
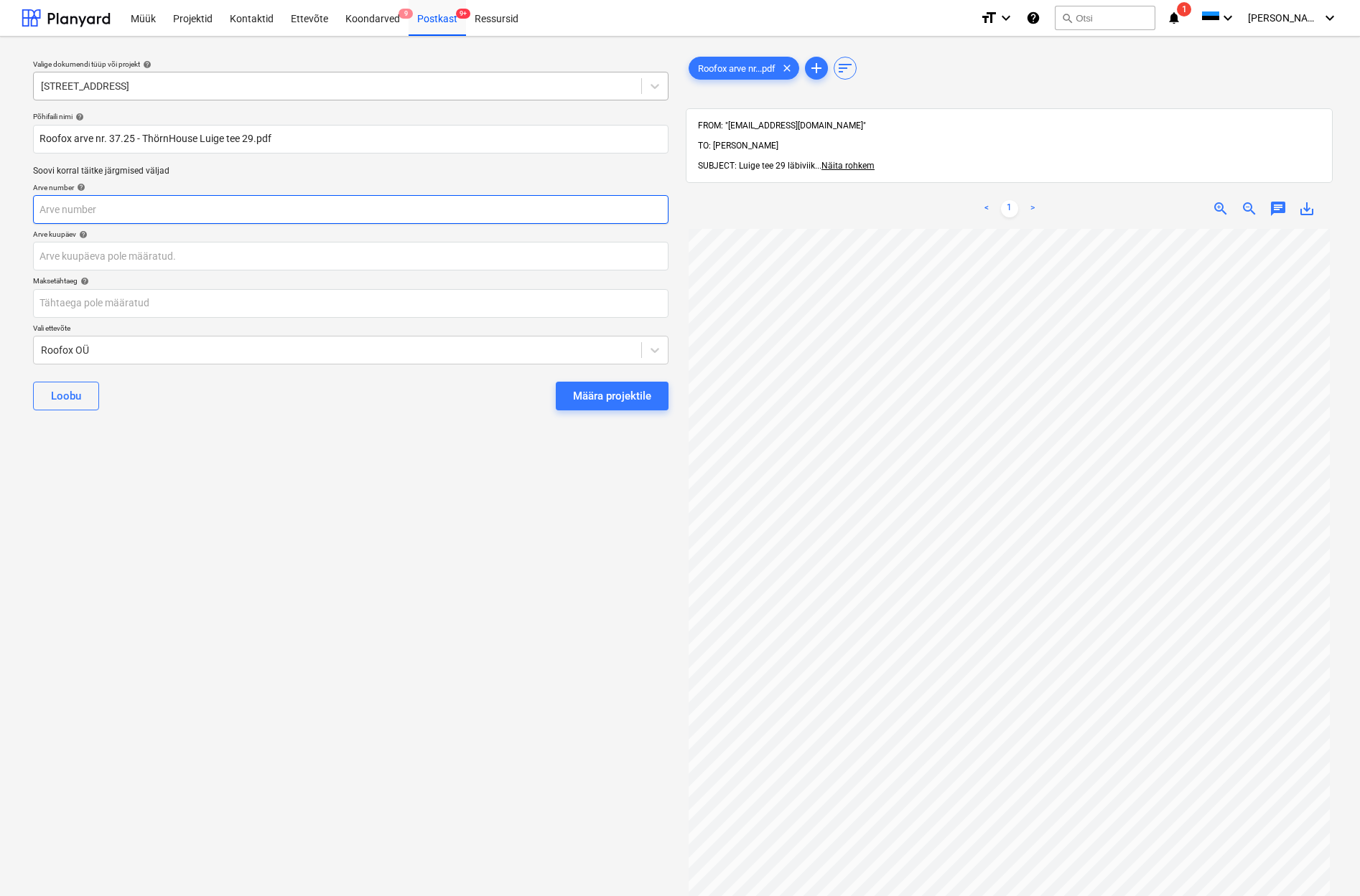
click at [43, 209] on input "text" at bounding box center [350, 209] width 635 height 28
type input "37/25"
click at [60, 260] on body "This website stores cookies on your computer. These cookies are used to collect…" at bounding box center [680, 448] width 1360 height 896
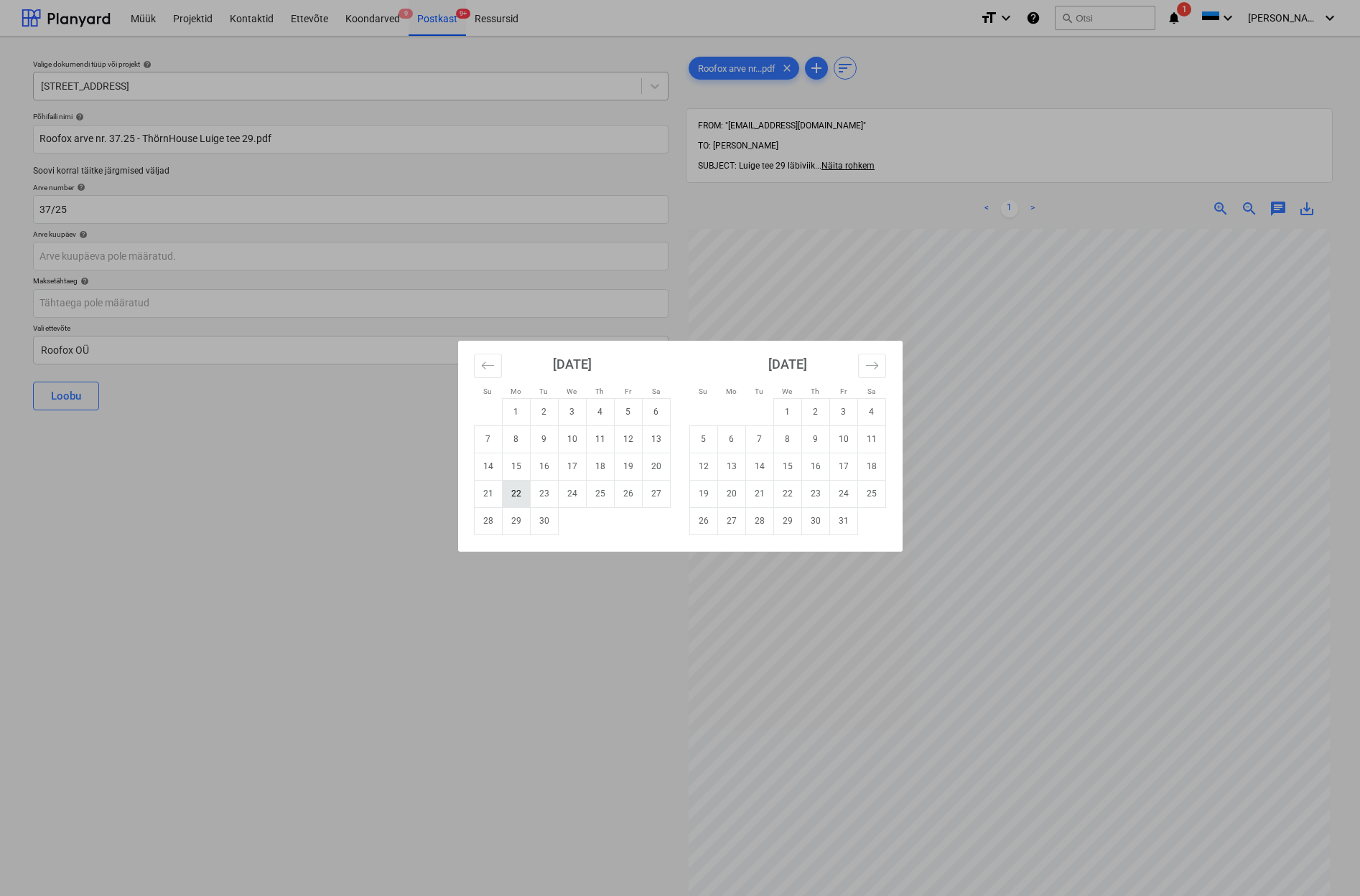
click at [516, 493] on td "22" at bounding box center [516, 493] width 28 height 28
type input "[DATE]"
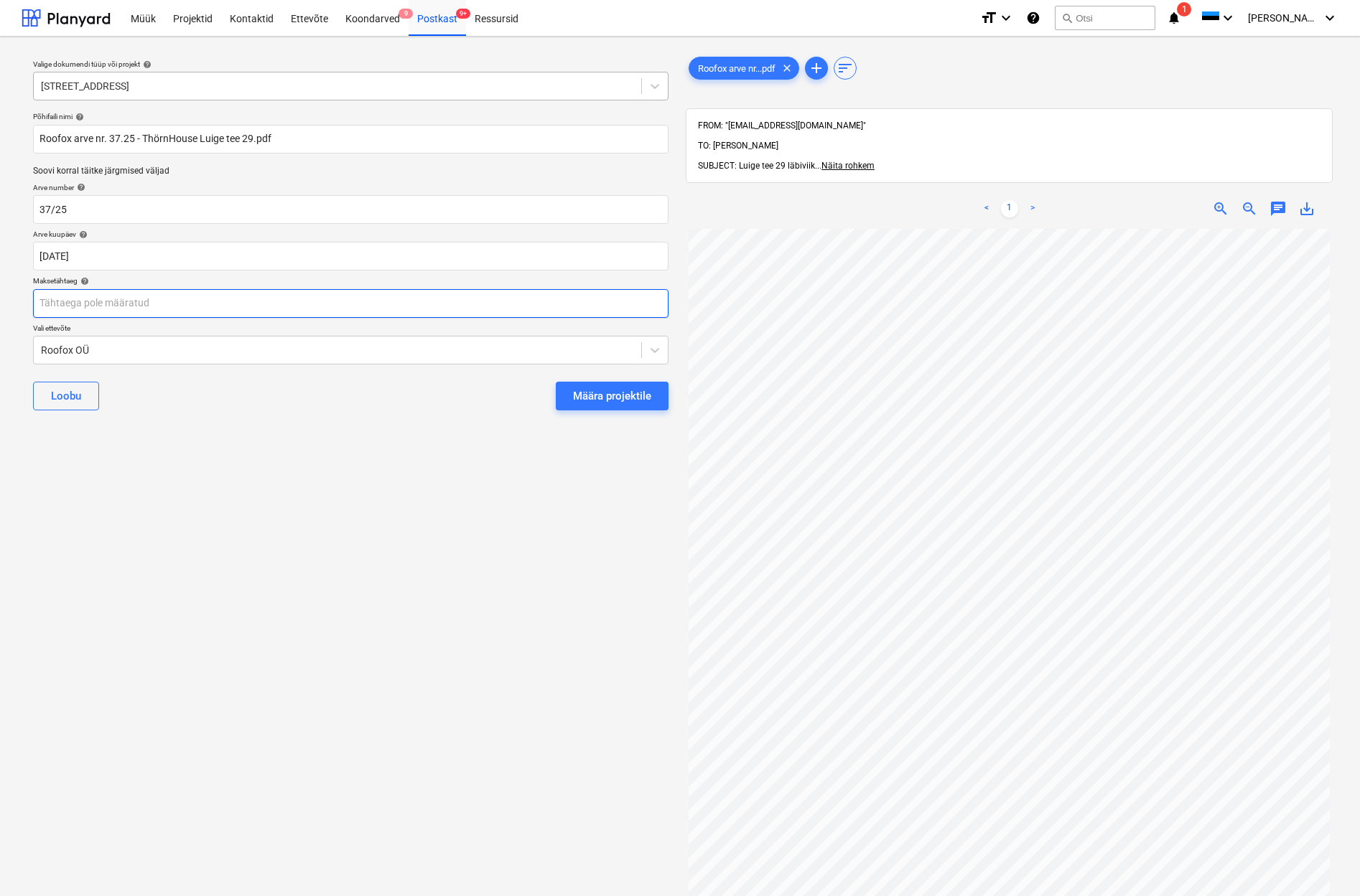
click at [53, 309] on body "This website stores cookies on your computer. These cookies are used to collect…" at bounding box center [680, 448] width 1360 height 896
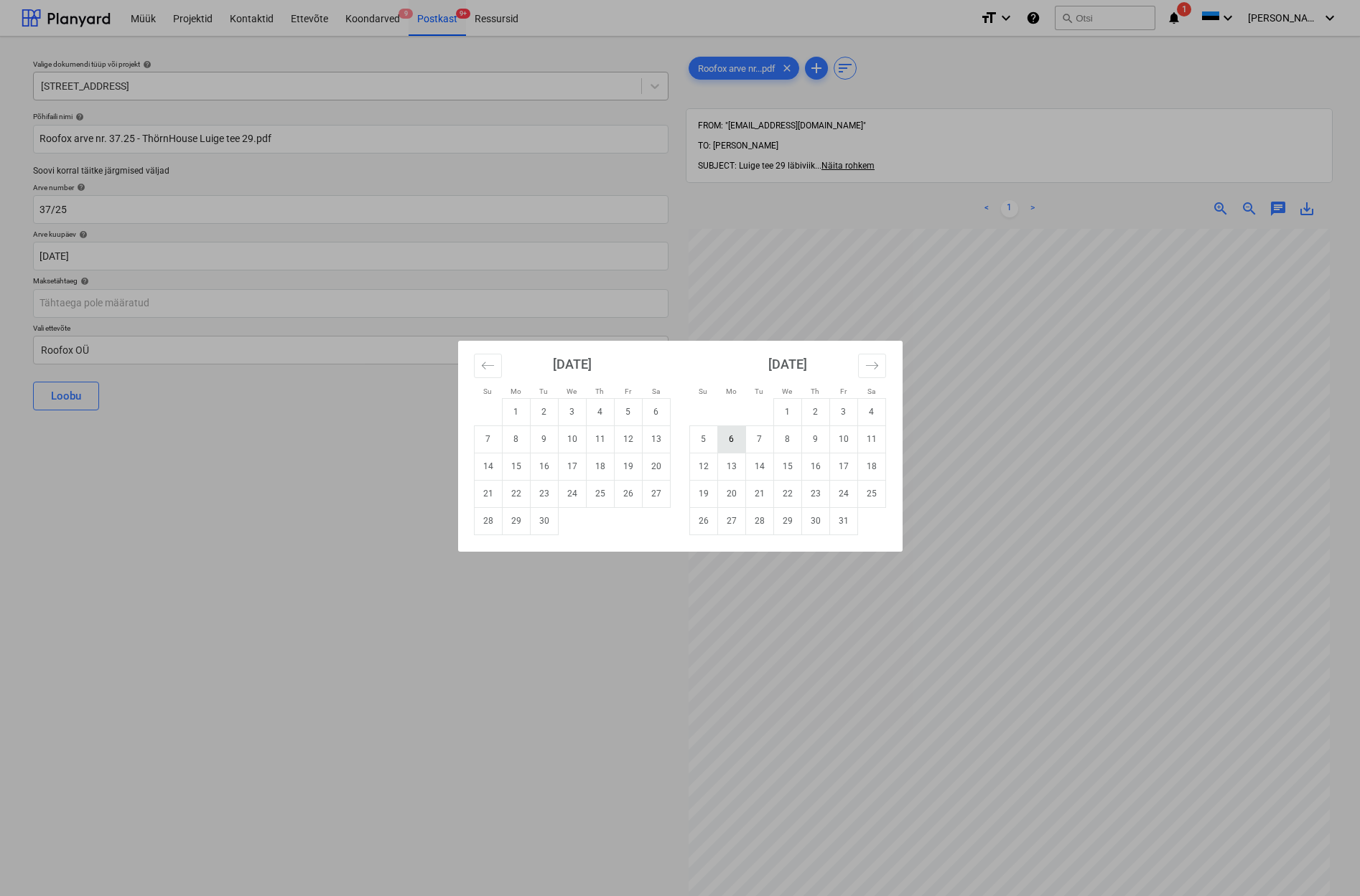
click at [731, 440] on td "6" at bounding box center [731, 439] width 28 height 28
type input "[DATE]"
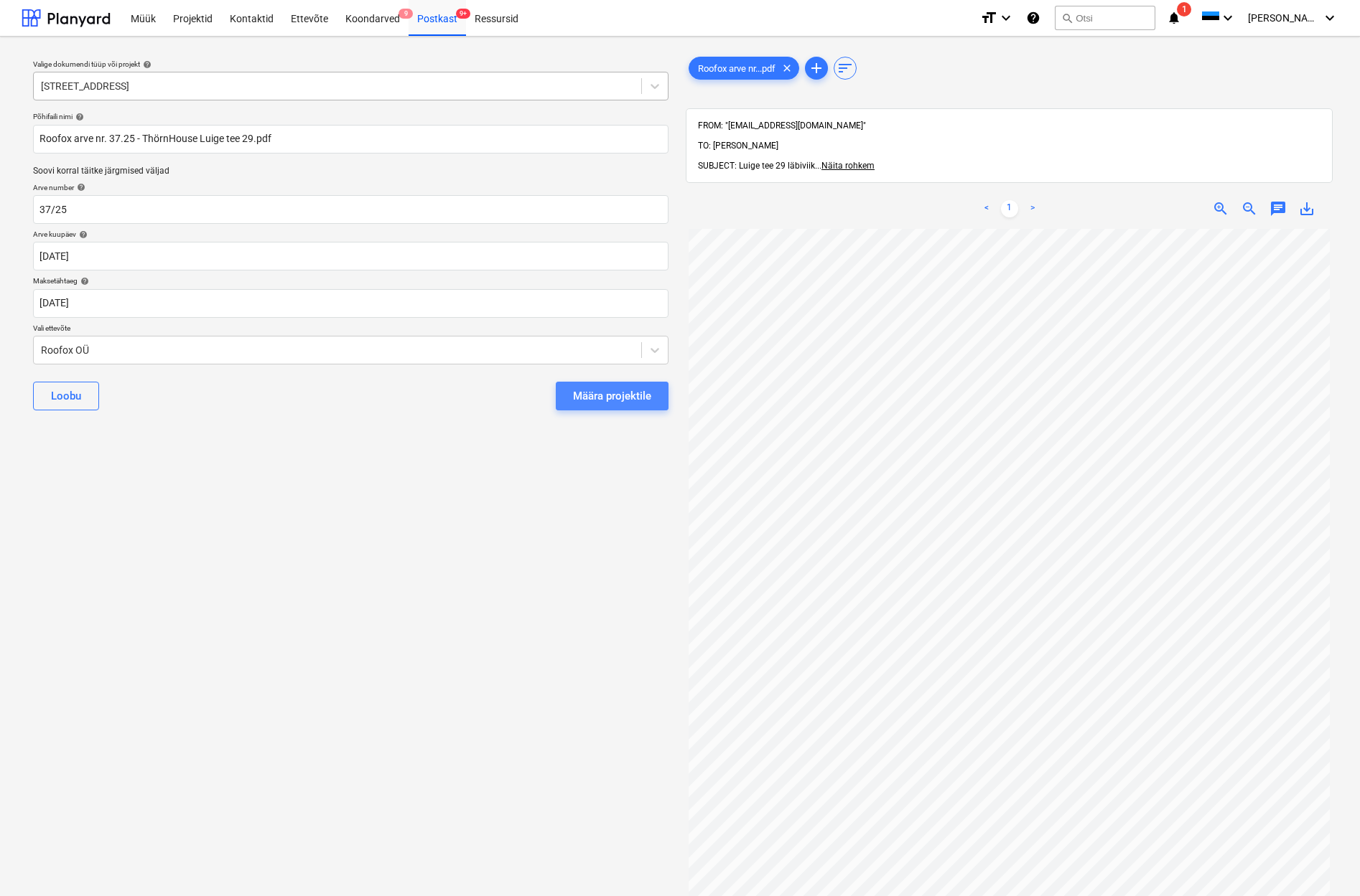
click at [609, 398] on div "Määra projektile" at bounding box center [612, 396] width 78 height 19
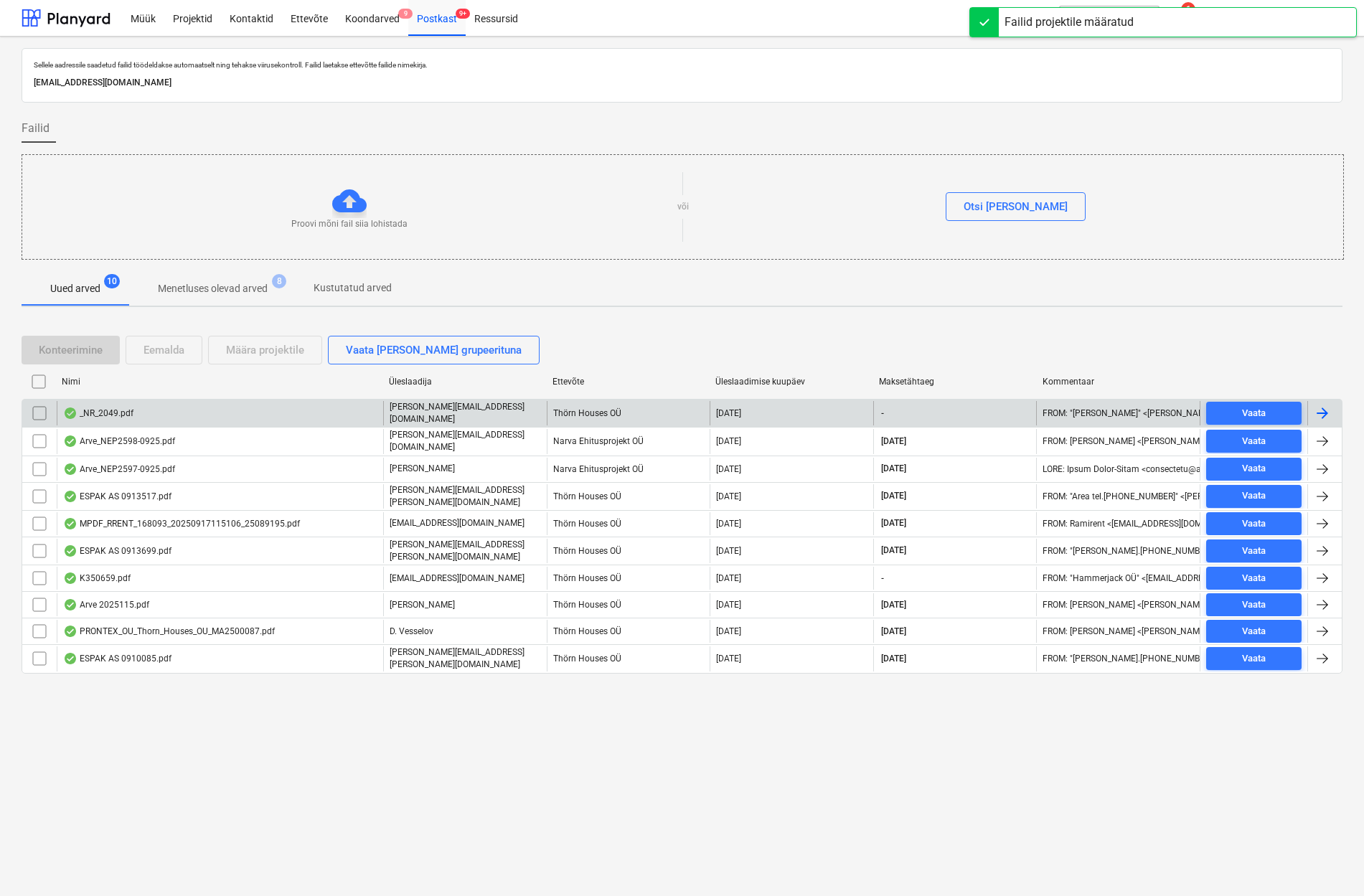
click at [106, 411] on div "_NR_2049.pdf" at bounding box center [98, 413] width 70 height 12
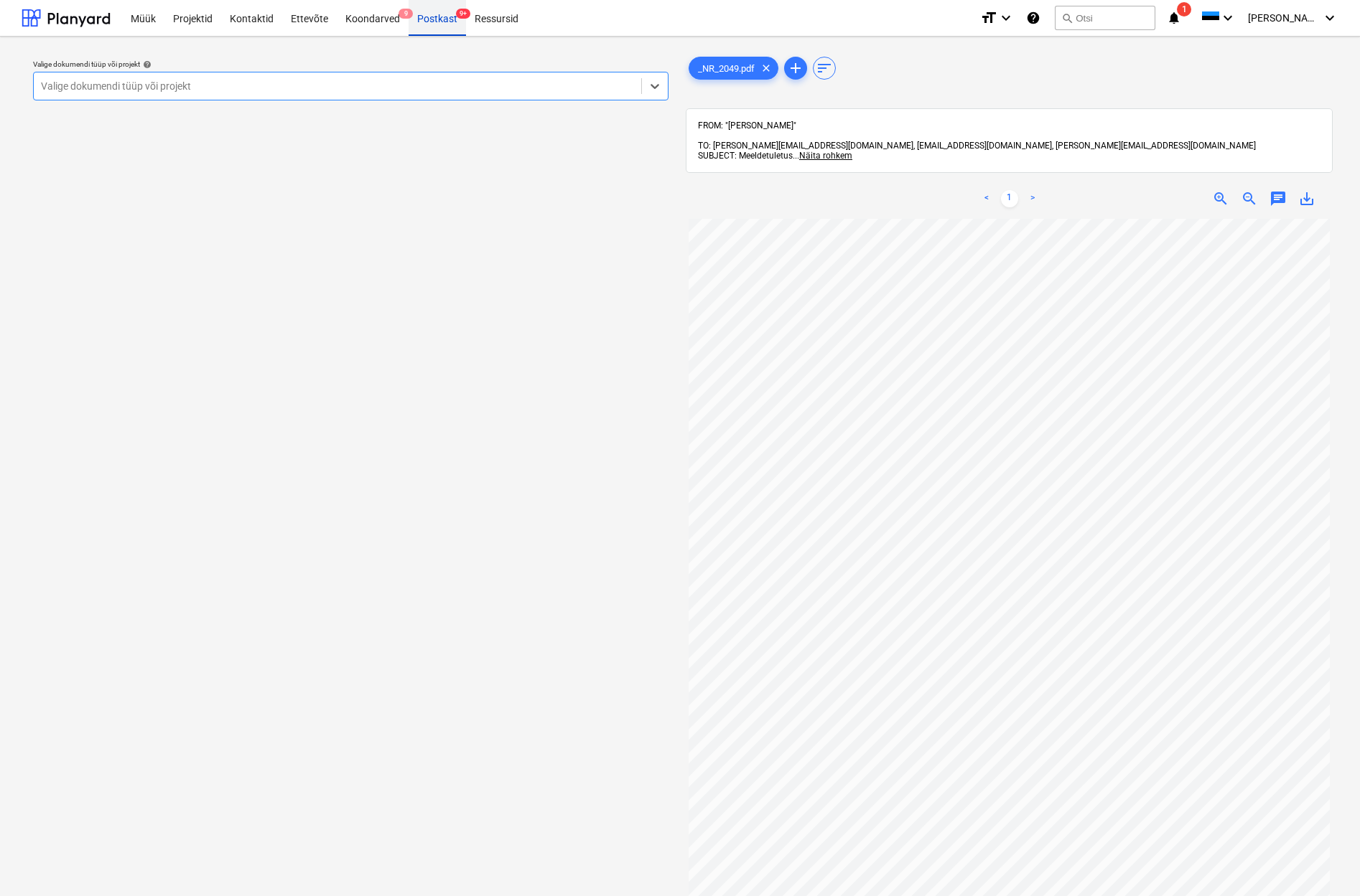
click at [431, 13] on div "Postkast 9+" at bounding box center [437, 17] width 57 height 37
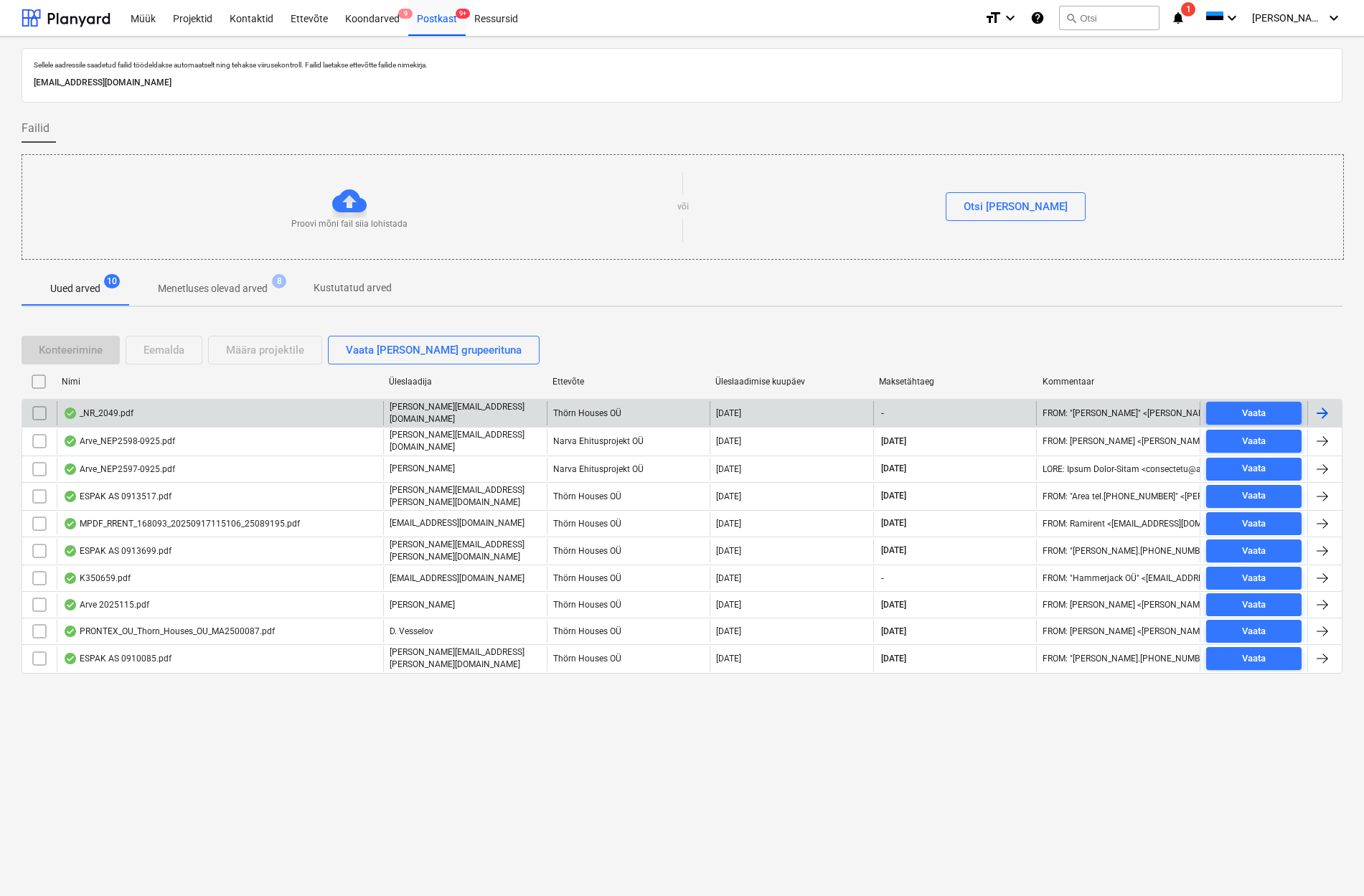
click at [36, 407] on input "checkbox" at bounding box center [39, 413] width 23 height 23
click at [156, 348] on div "Eemalda" at bounding box center [164, 350] width 41 height 19
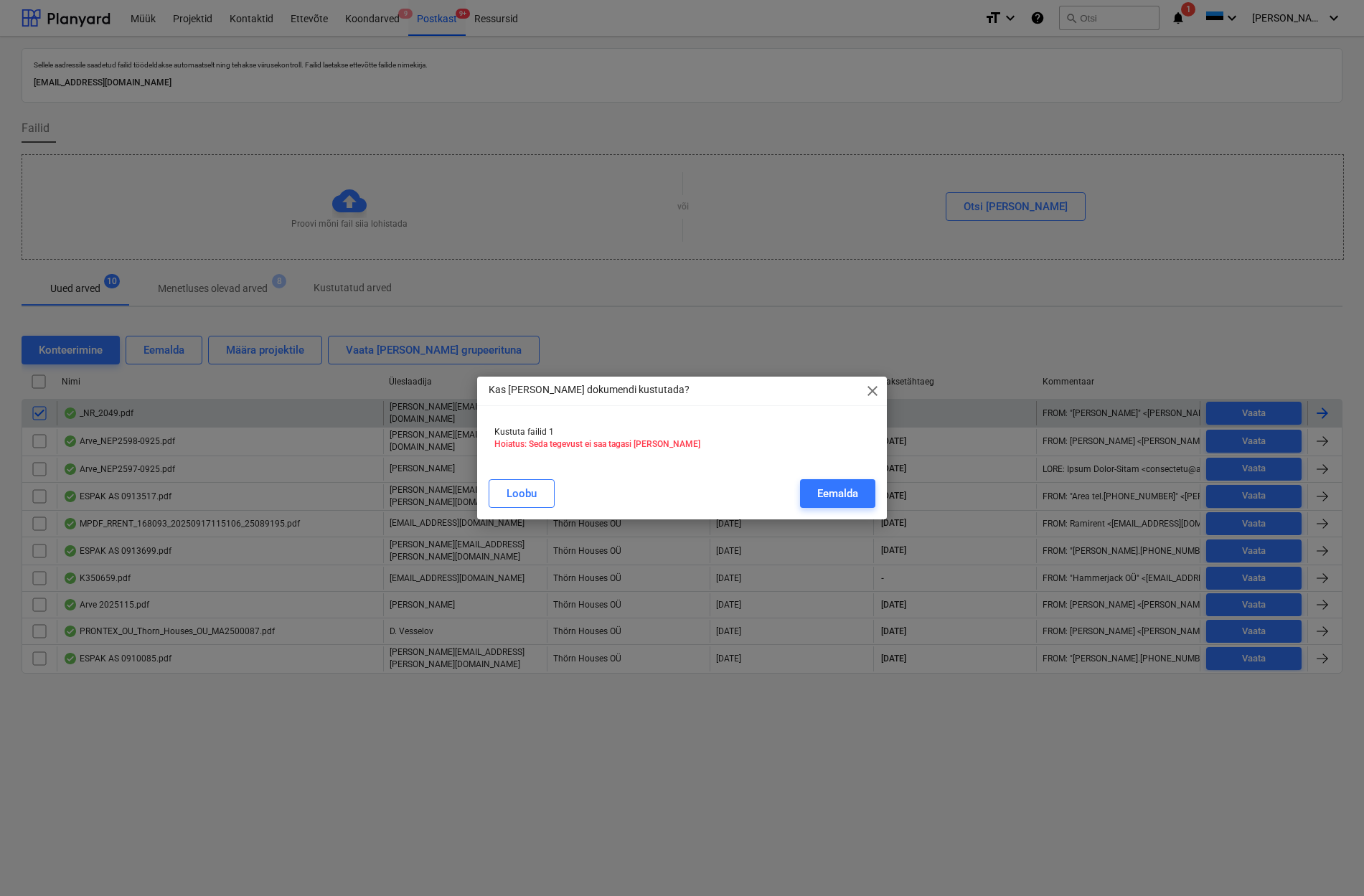
drag, startPoint x: 840, startPoint y: 502, endPoint x: 543, endPoint y: 448, distance: 301.9
click at [839, 502] on div "Eemalda" at bounding box center [838, 494] width 41 height 19
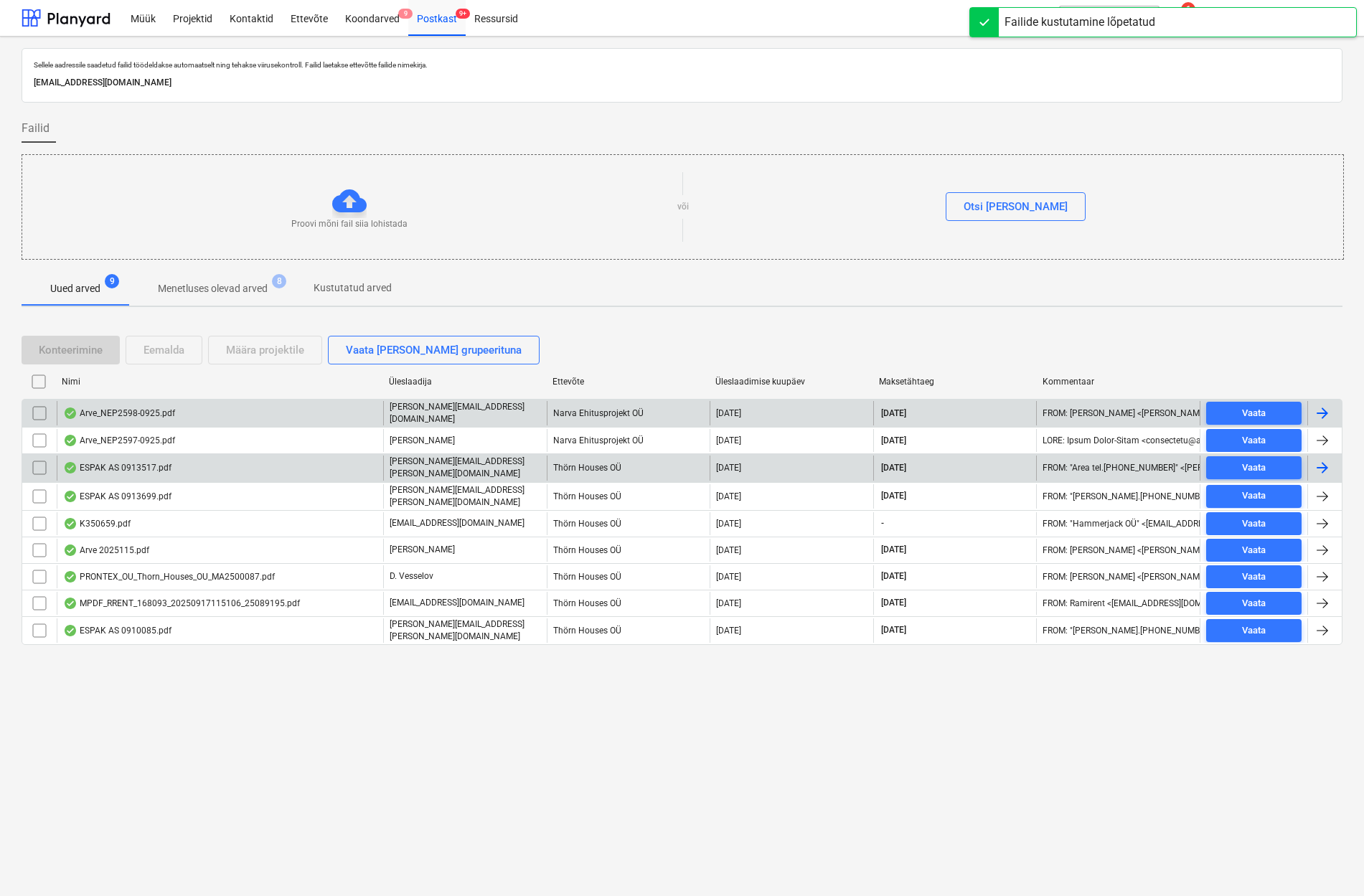
click at [116, 463] on div "ESPAK AS 0913517.pdf" at bounding box center [117, 467] width 109 height 12
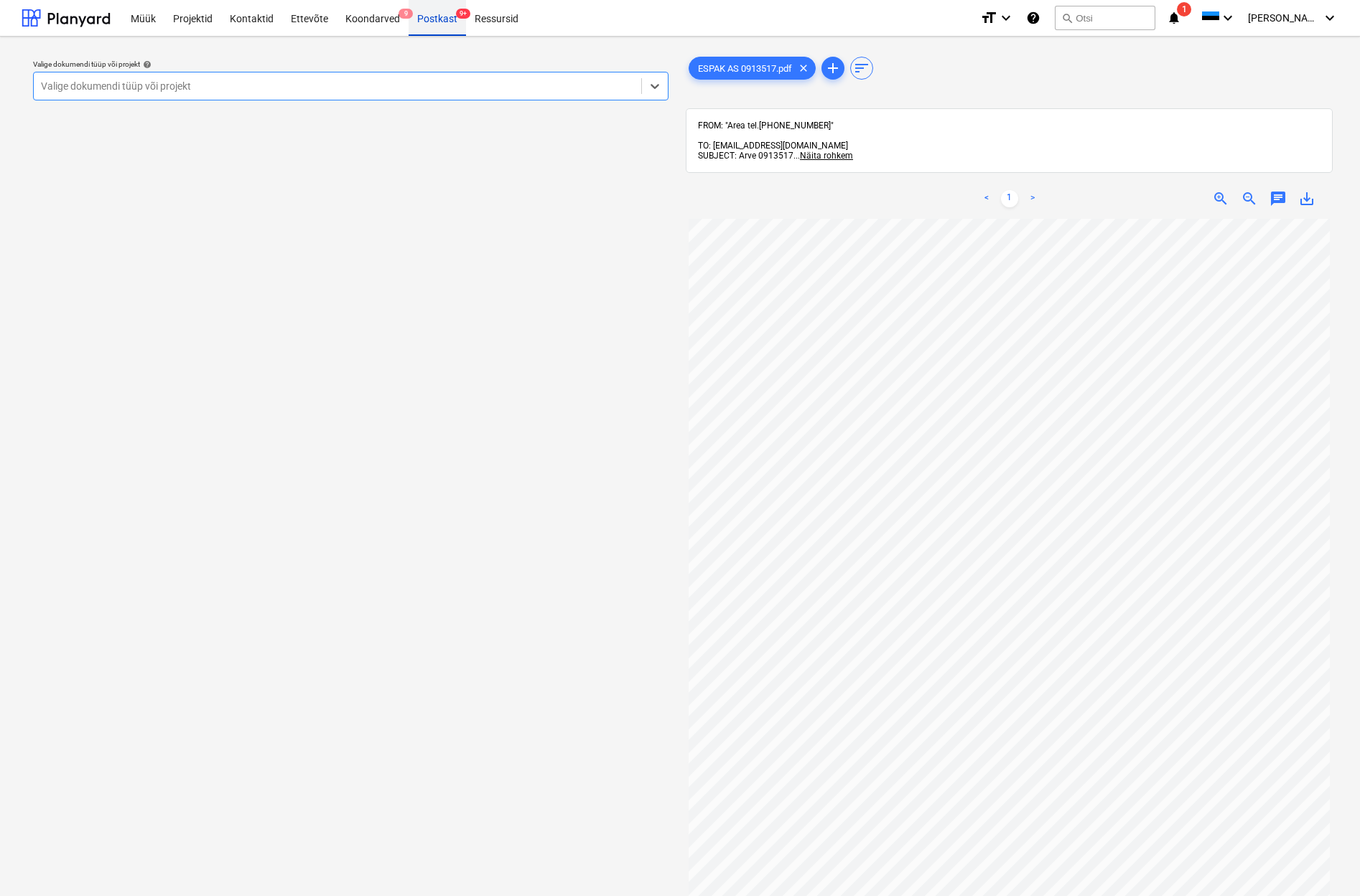
click at [445, 20] on div "Postkast 9+" at bounding box center [437, 17] width 57 height 37
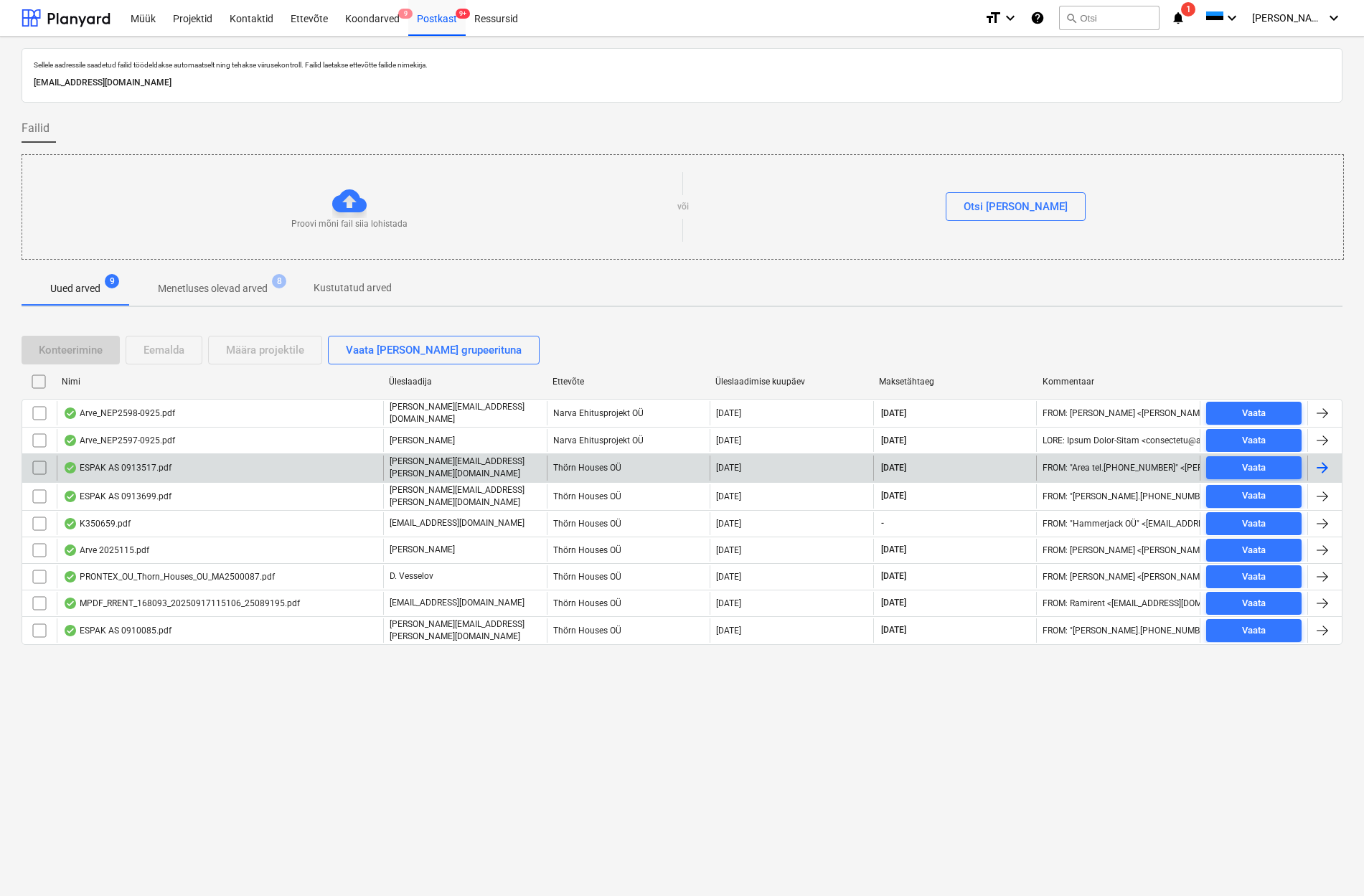
click at [122, 467] on div "ESPAK AS 0913517.pdf" at bounding box center [117, 467] width 109 height 12
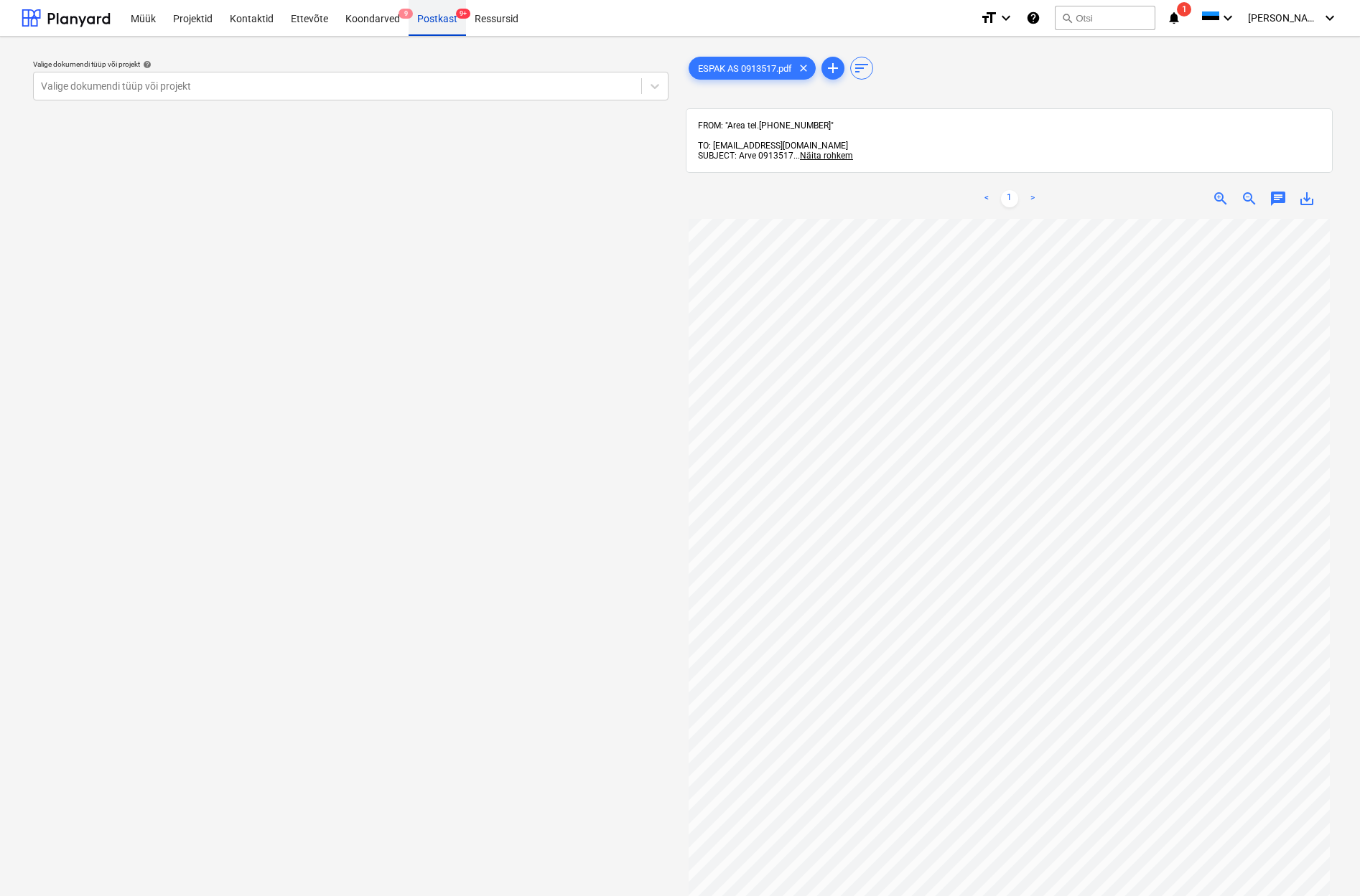
click at [440, 21] on div "Postkast 9+" at bounding box center [437, 17] width 57 height 37
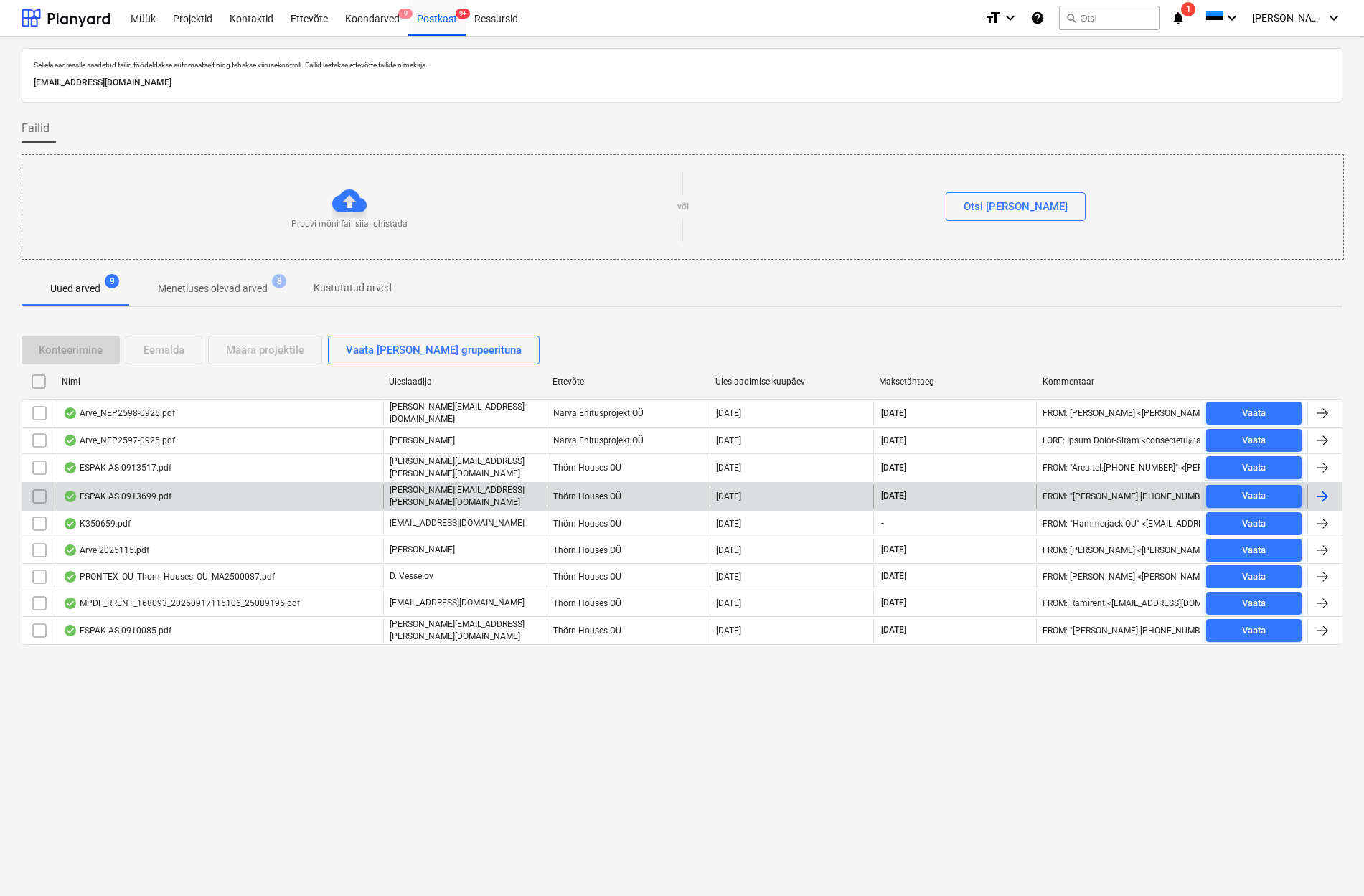
click at [154, 491] on div "ESPAK AS 0913699.pdf" at bounding box center [117, 496] width 109 height 12
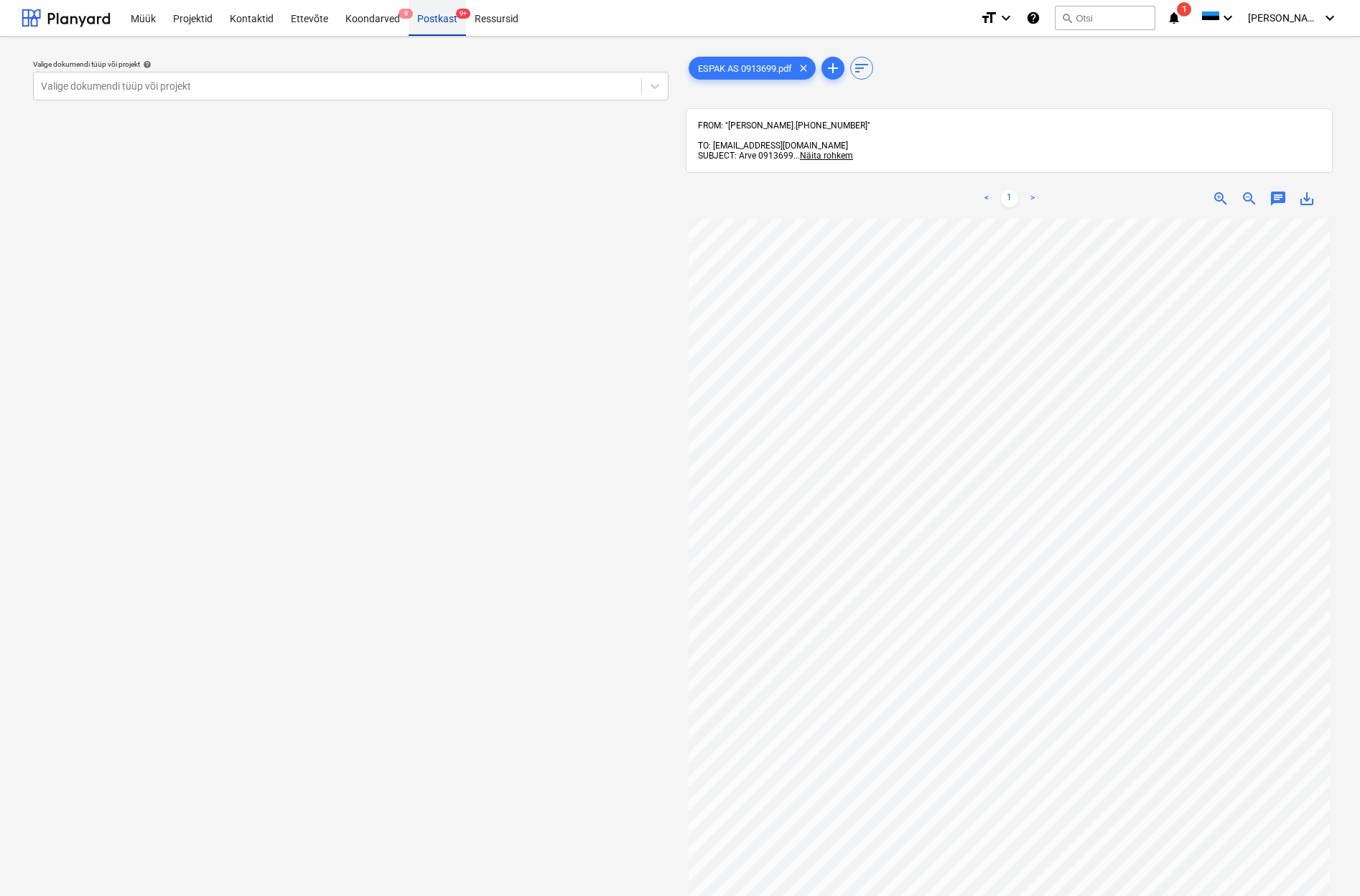
click at [434, 24] on div "Postkast 9+" at bounding box center [437, 17] width 57 height 37
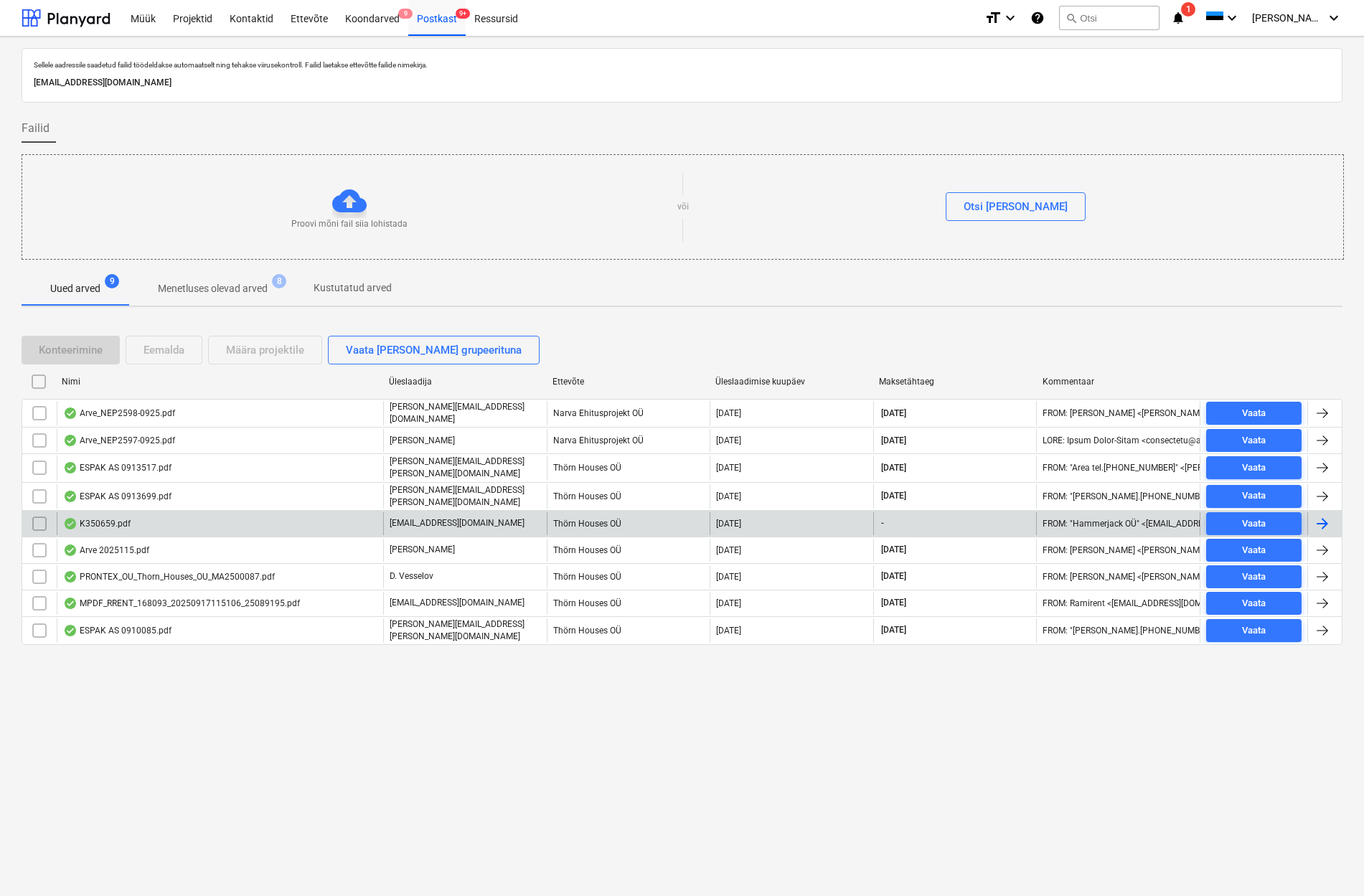
click at [96, 520] on div "K350659.pdf" at bounding box center [97, 524] width 68 height 12
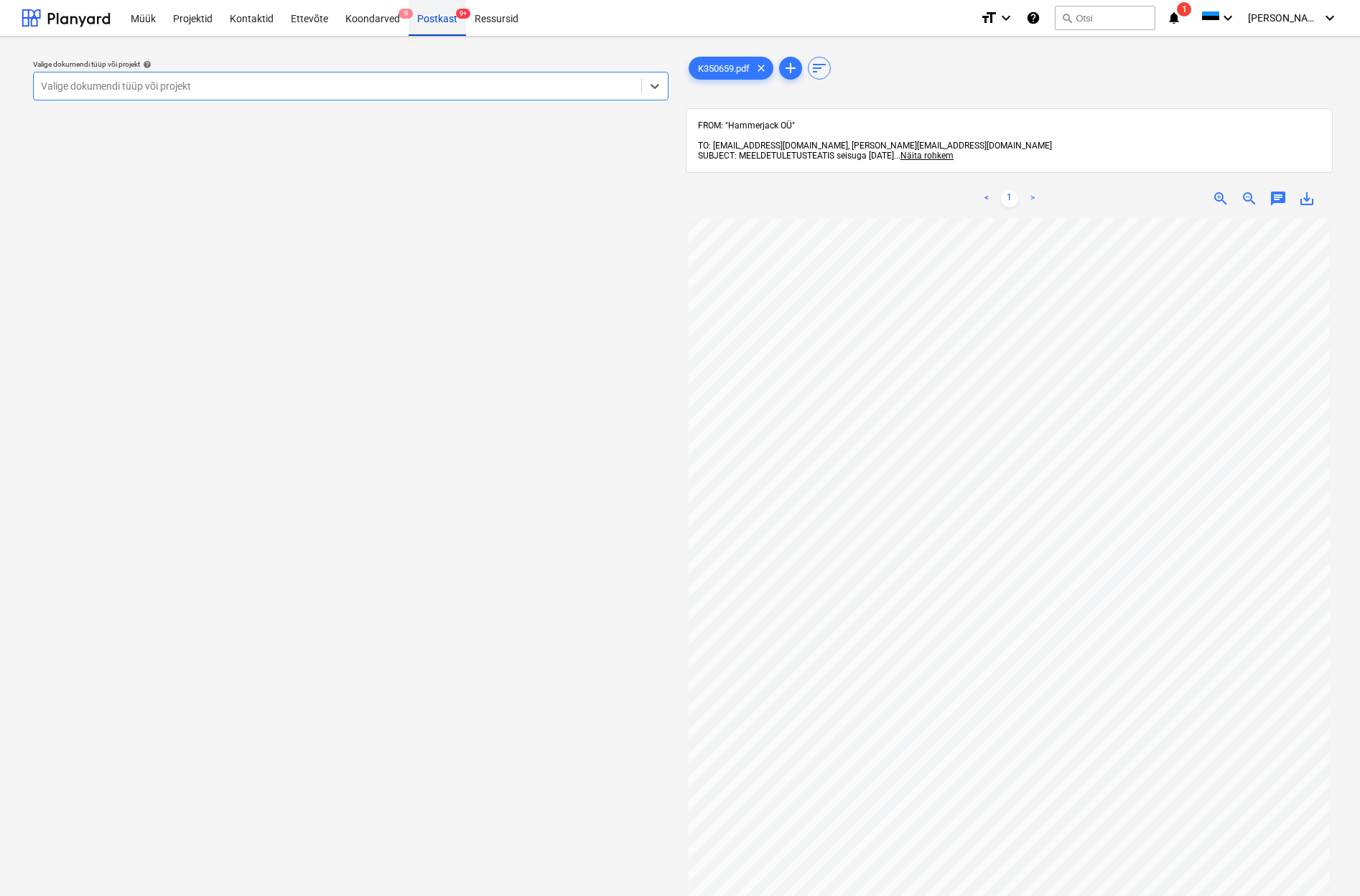
click at [423, 20] on div "Postkast 9+" at bounding box center [437, 17] width 57 height 37
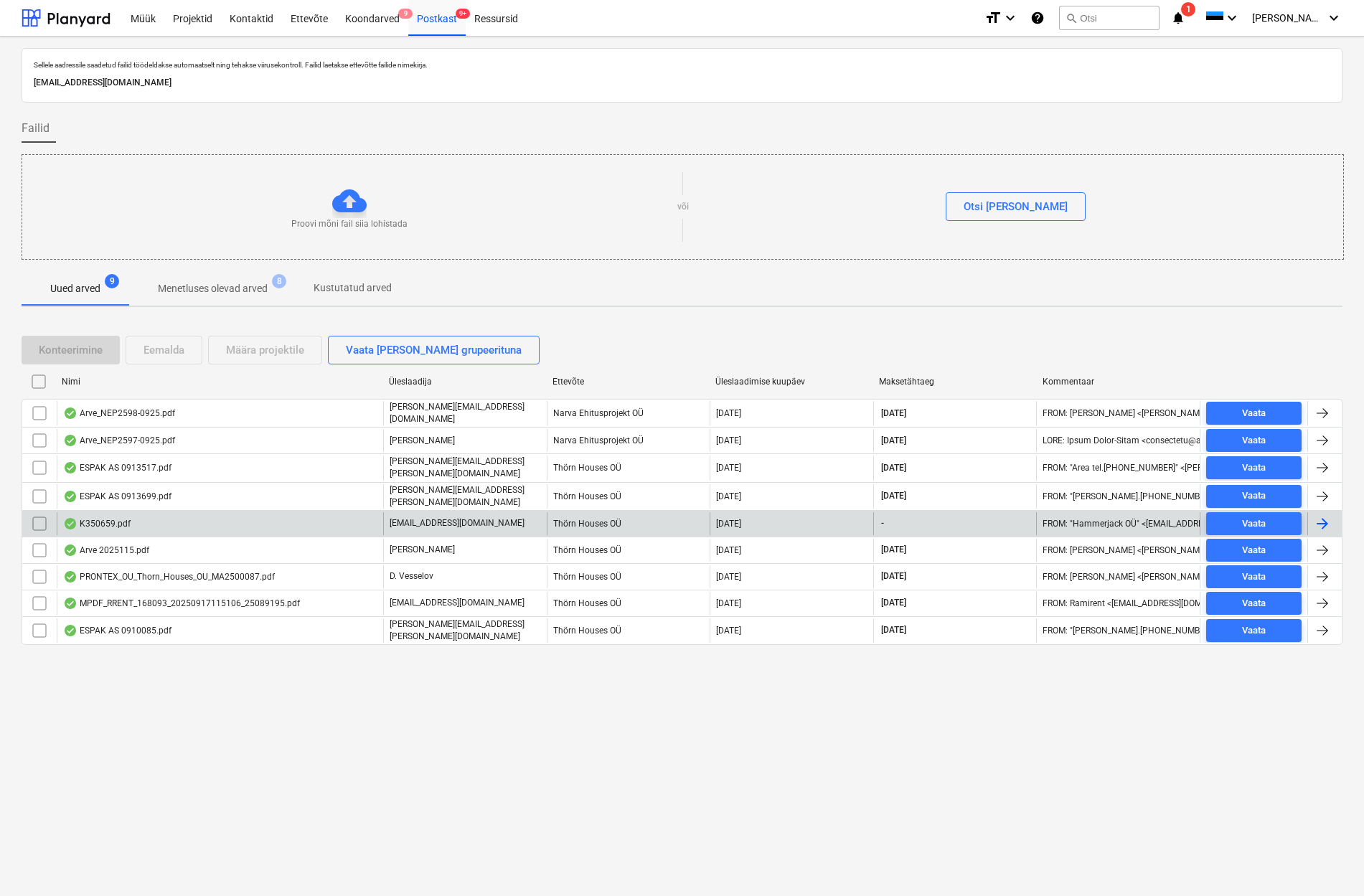
click at [39, 514] on input "checkbox" at bounding box center [39, 523] width 23 height 23
click at [168, 349] on div "Eemalda" at bounding box center [164, 350] width 41 height 19
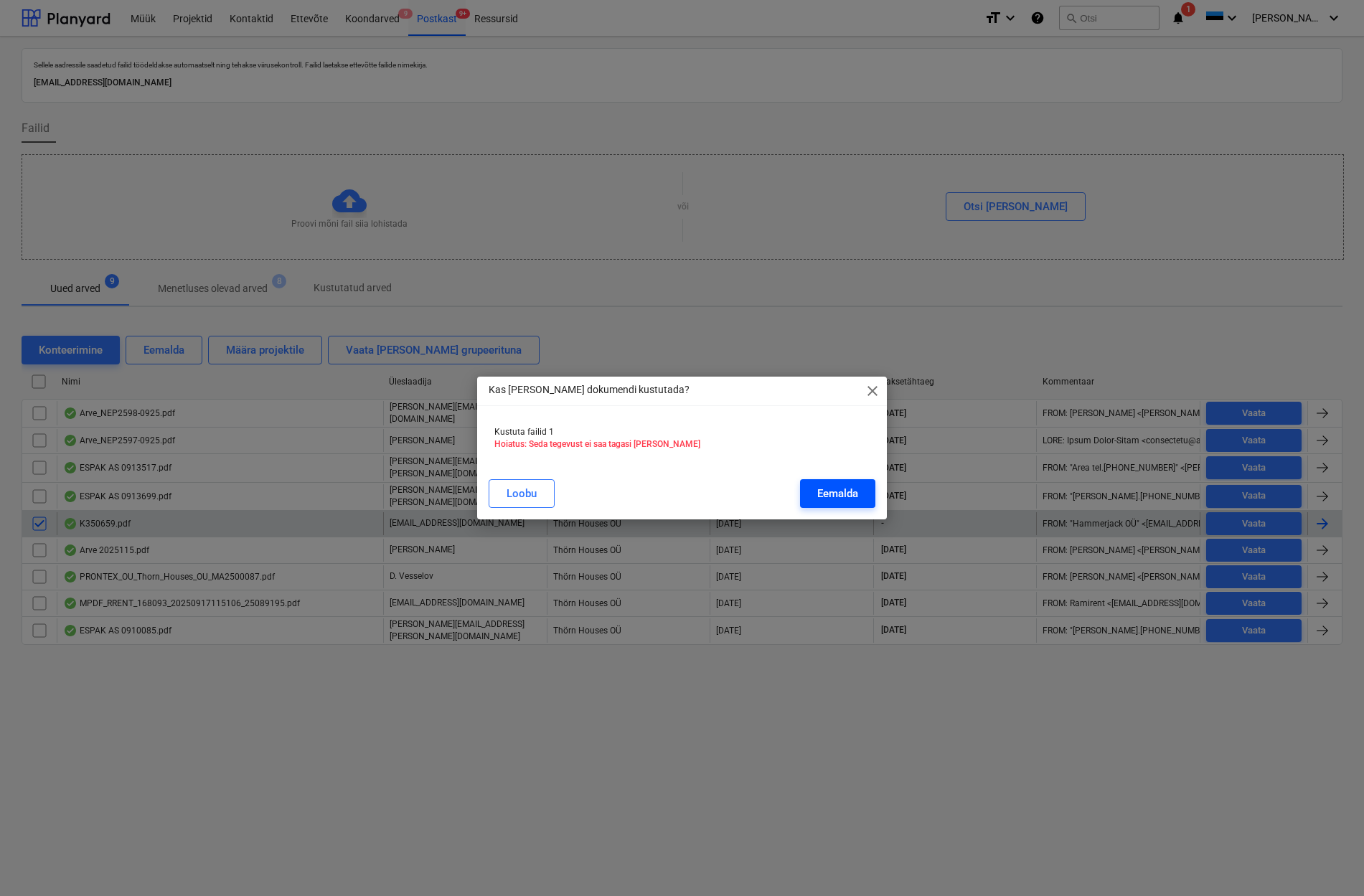
click at [827, 489] on div "Eemalda" at bounding box center [838, 494] width 41 height 19
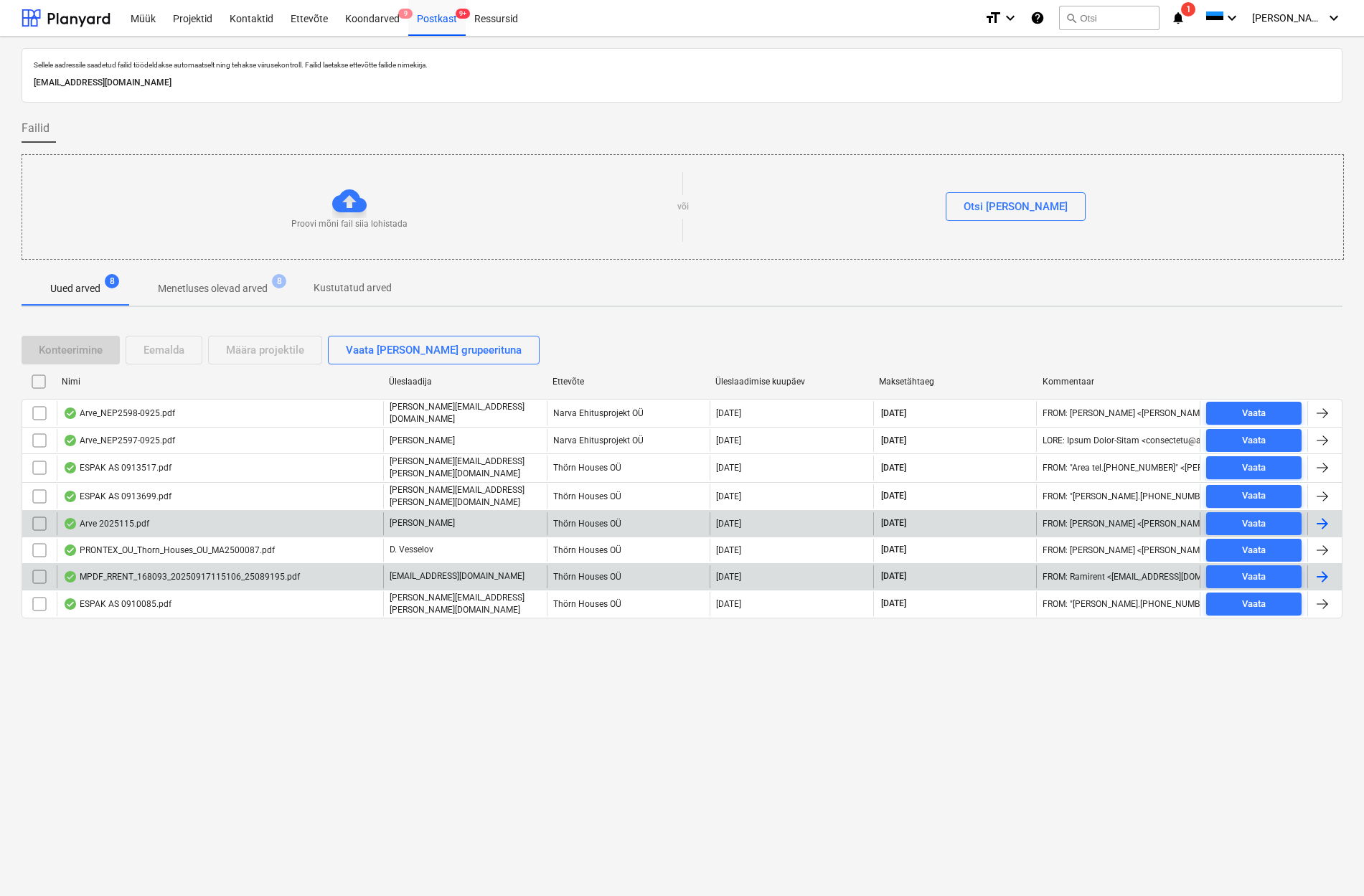
click at [175, 573] on div "MPDF_RRENT_168093_20250917115106_25089195.pdf" at bounding box center [181, 577] width 237 height 12
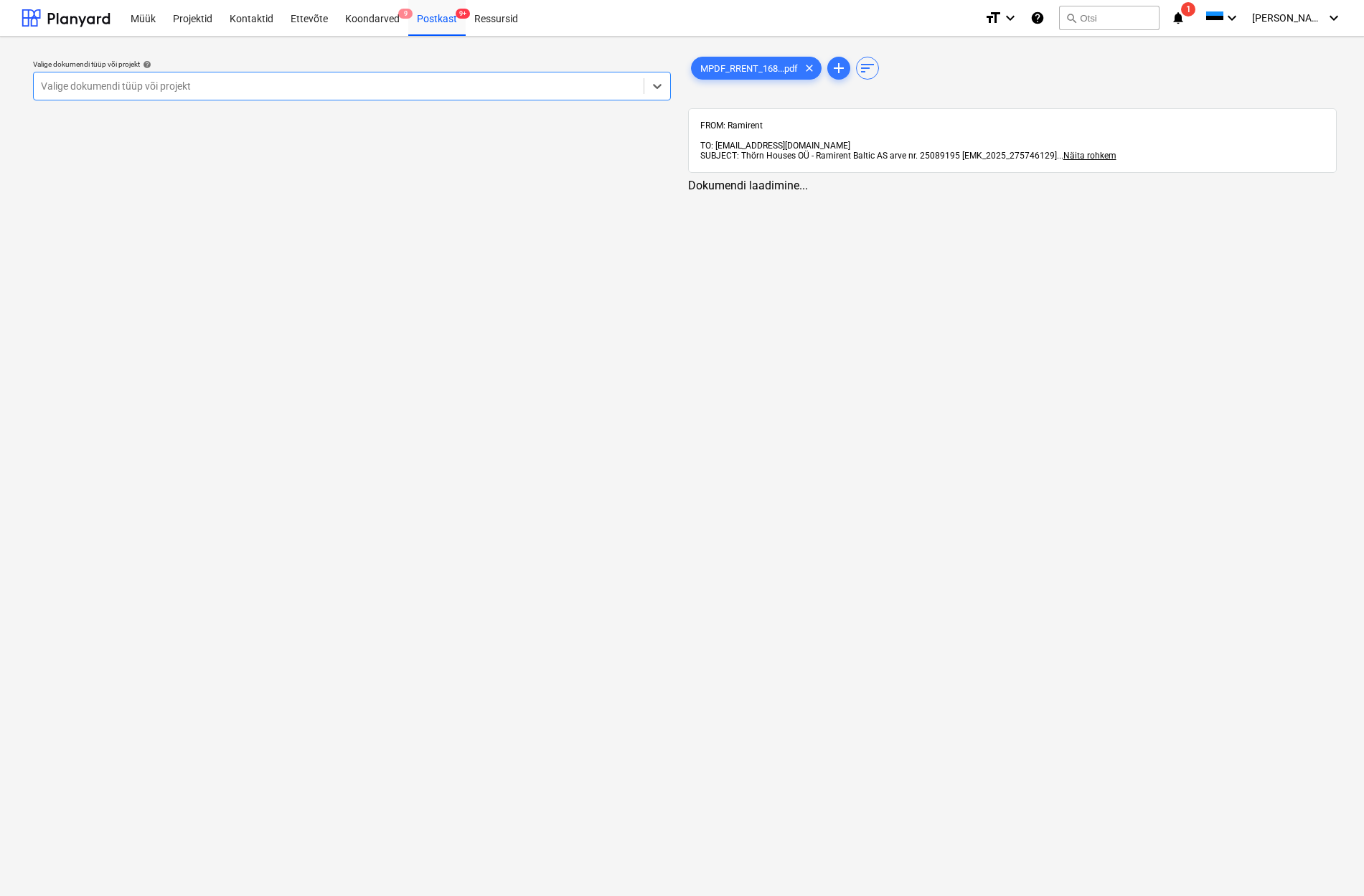
click at [76, 84] on div "Valige dokumendi tüüp või projekt" at bounding box center [338, 86] width 595 height 12
type input "metsaa"
click at [433, 20] on div "Postkast 9+" at bounding box center [437, 17] width 57 height 37
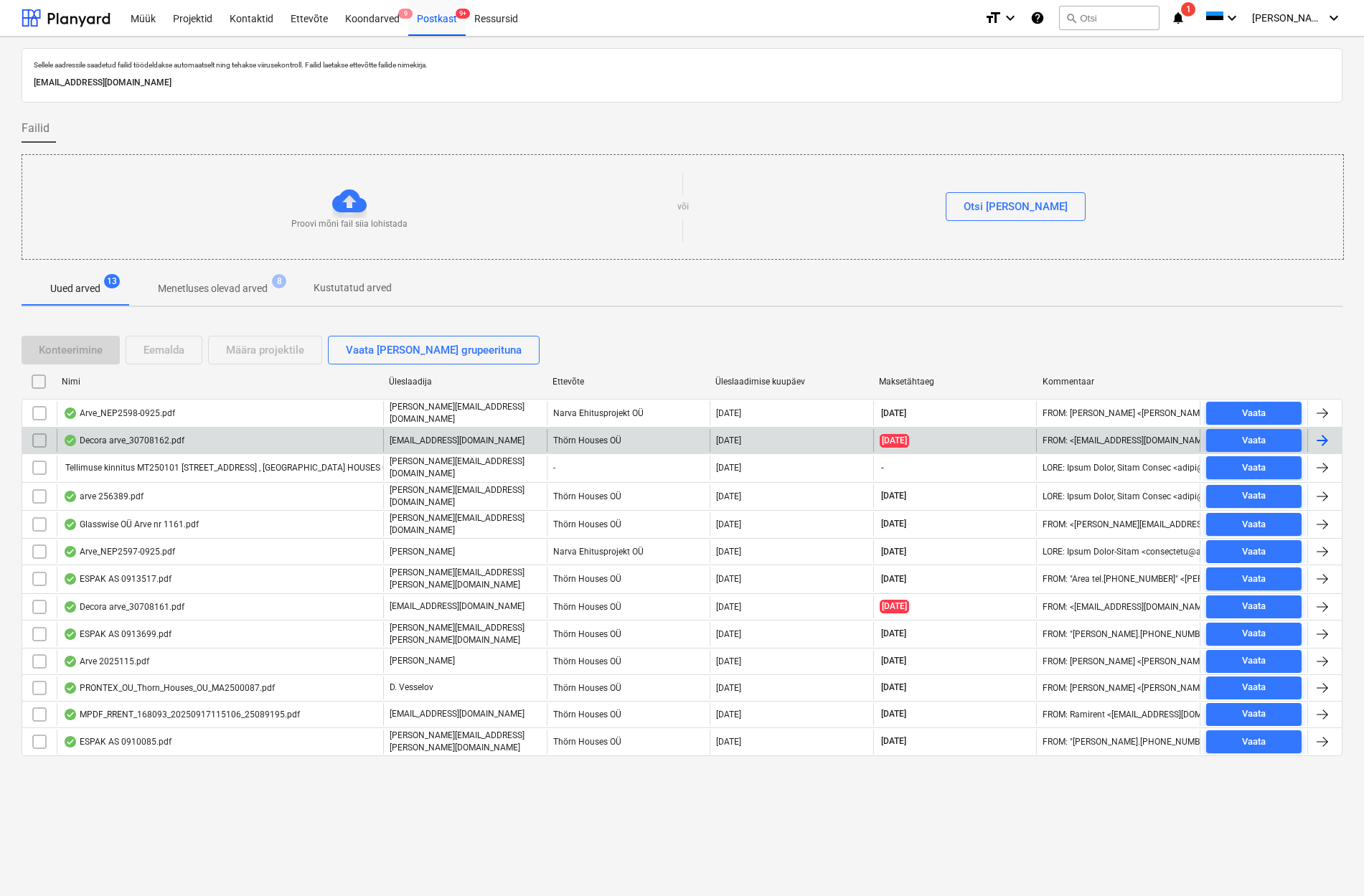
click at [155, 441] on div "Decora arve_30708162.pdf" at bounding box center [123, 441] width 121 height 12
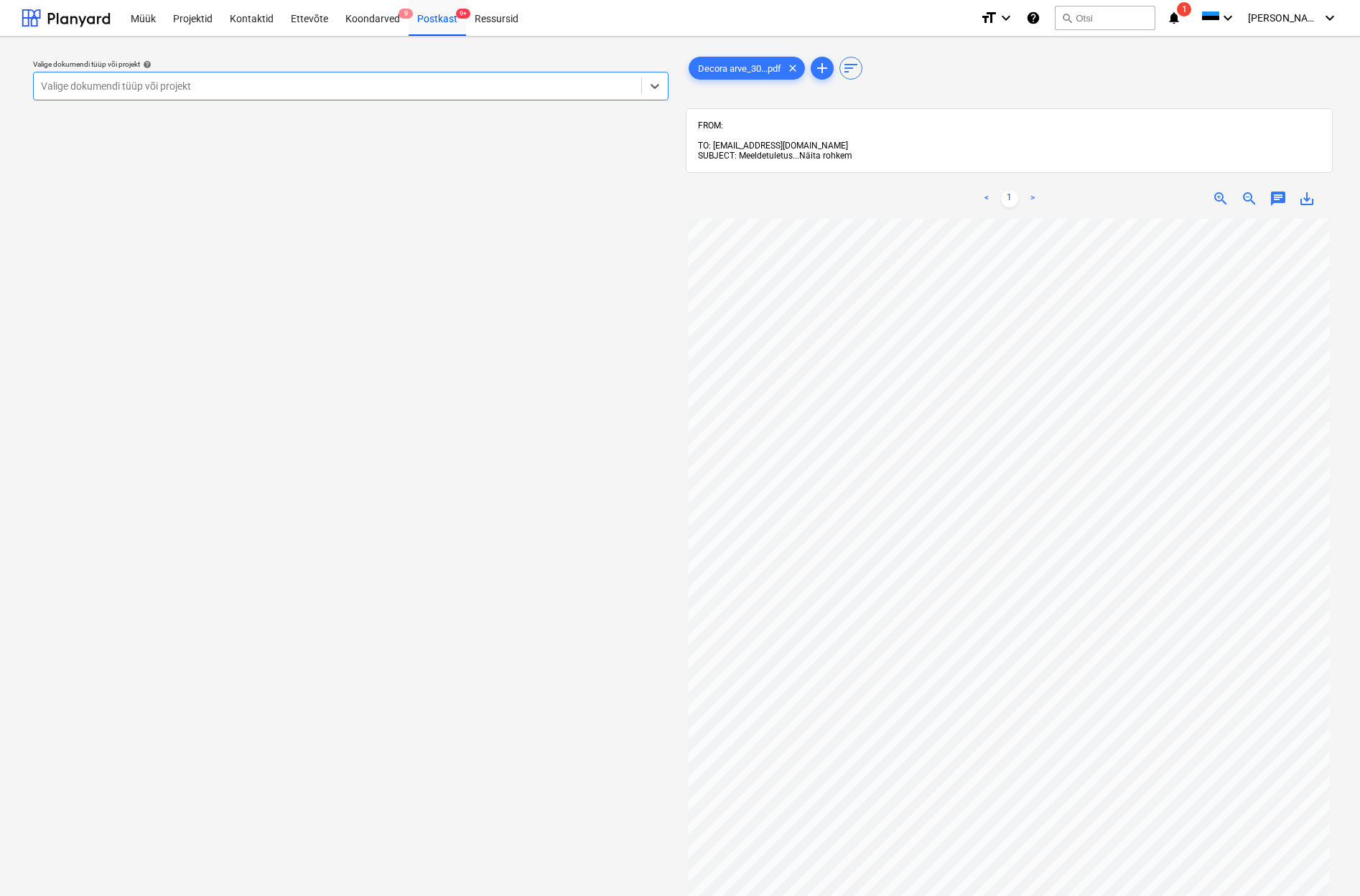
click at [822, 151] on span "Näita rohkem" at bounding box center [825, 156] width 53 height 10
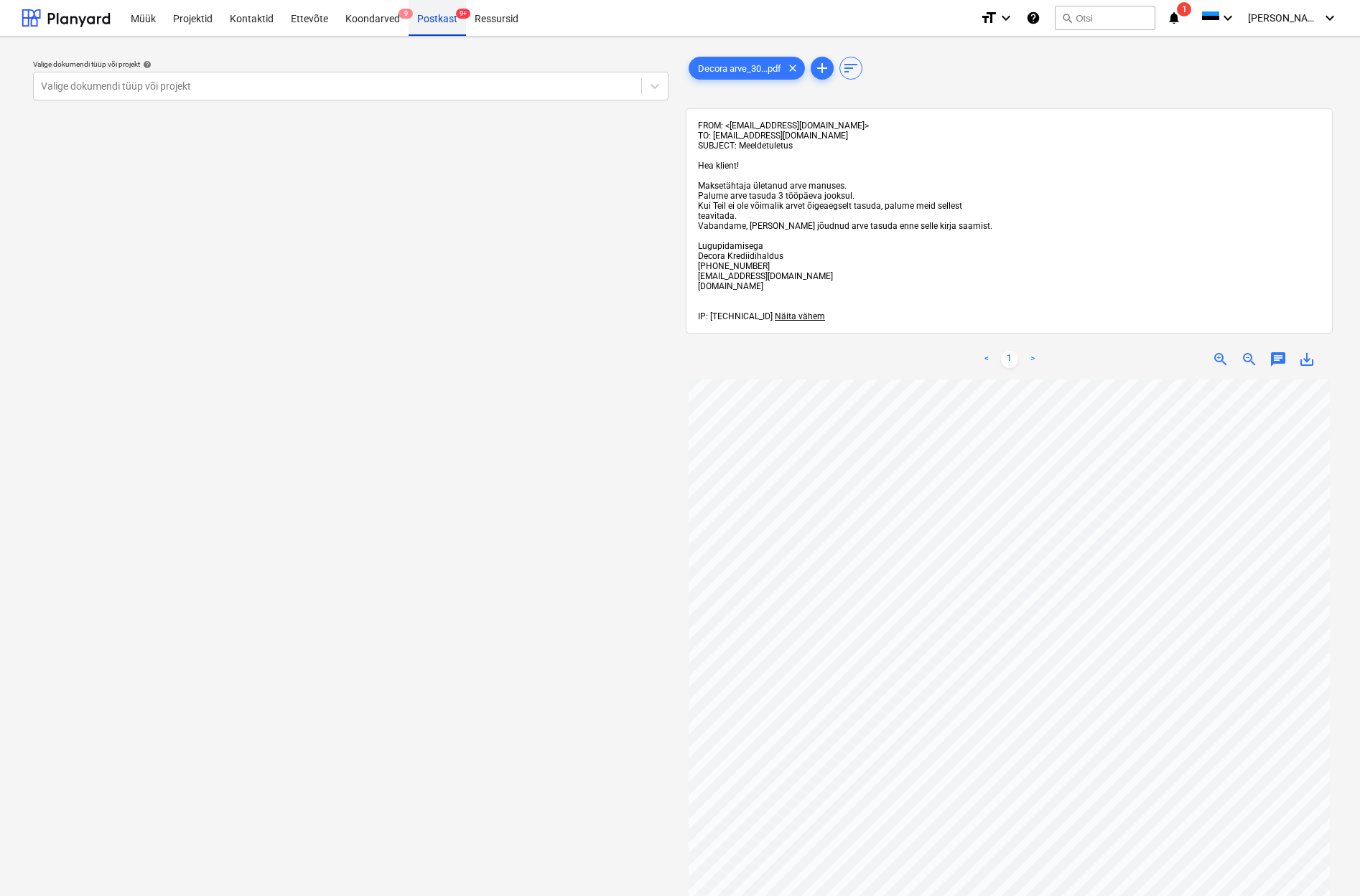
click at [428, 16] on div "Postkast 9+" at bounding box center [437, 17] width 57 height 37
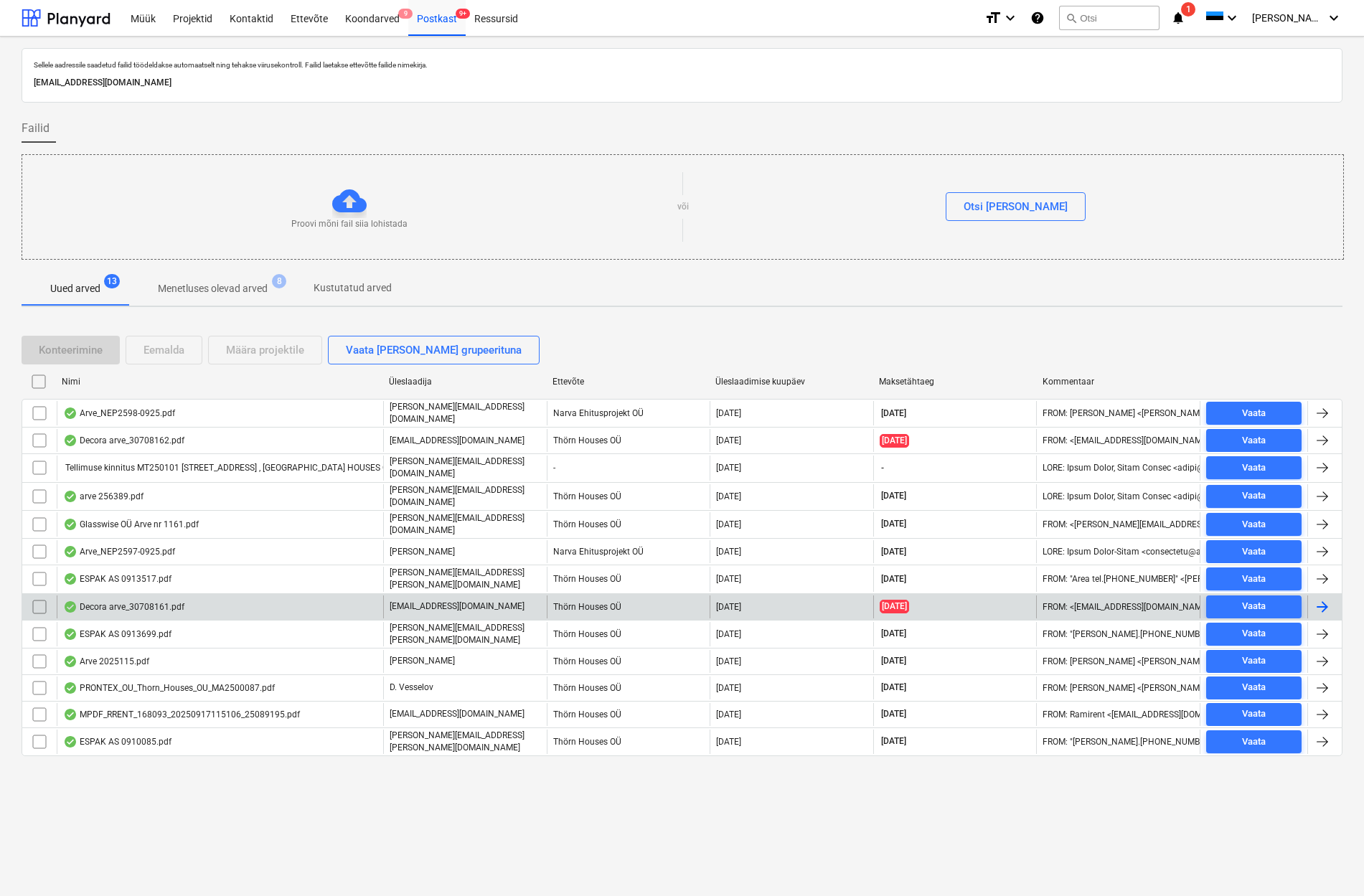
click at [144, 601] on div "Decora arve_30708161.pdf" at bounding box center [123, 607] width 121 height 12
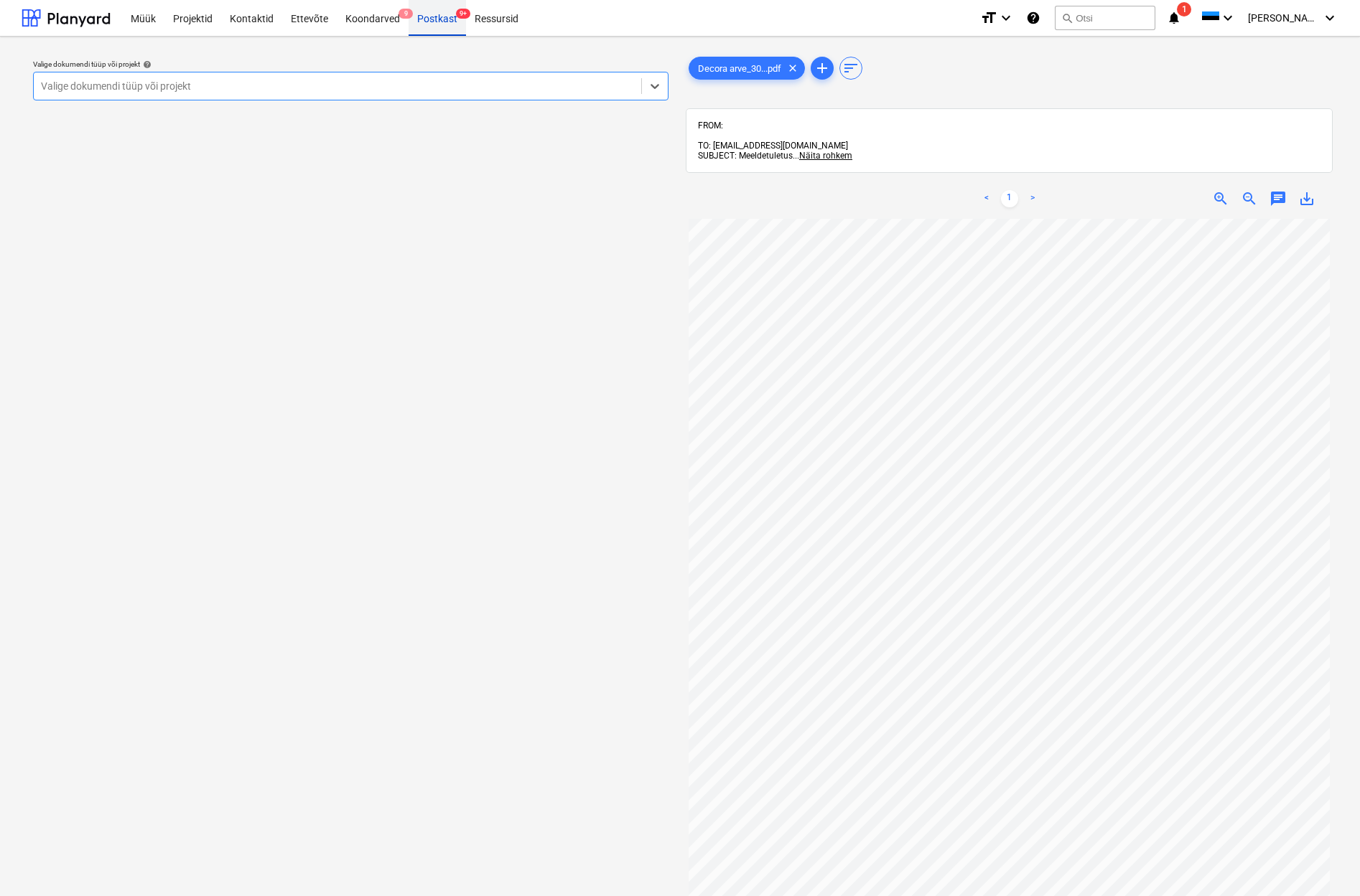
click at [427, 20] on div "Postkast 9+" at bounding box center [437, 17] width 57 height 37
